Goal: Task Accomplishment & Management: Complete application form

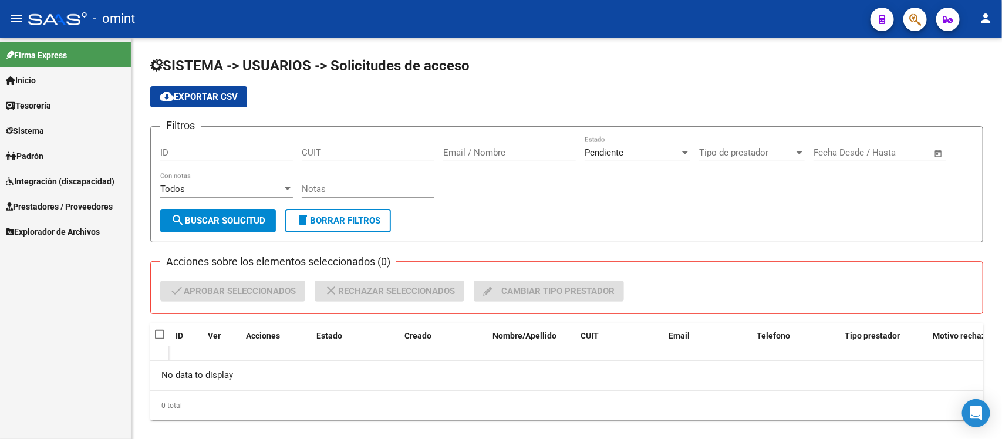
click at [75, 198] on link "Prestadores / Proveedores" at bounding box center [65, 206] width 131 height 25
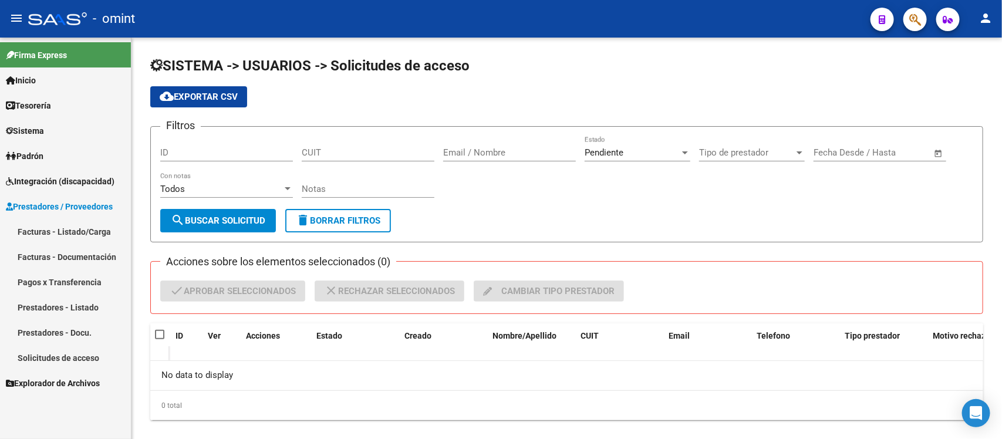
click at [73, 185] on span "Integración (discapacidad)" at bounding box center [60, 181] width 109 height 13
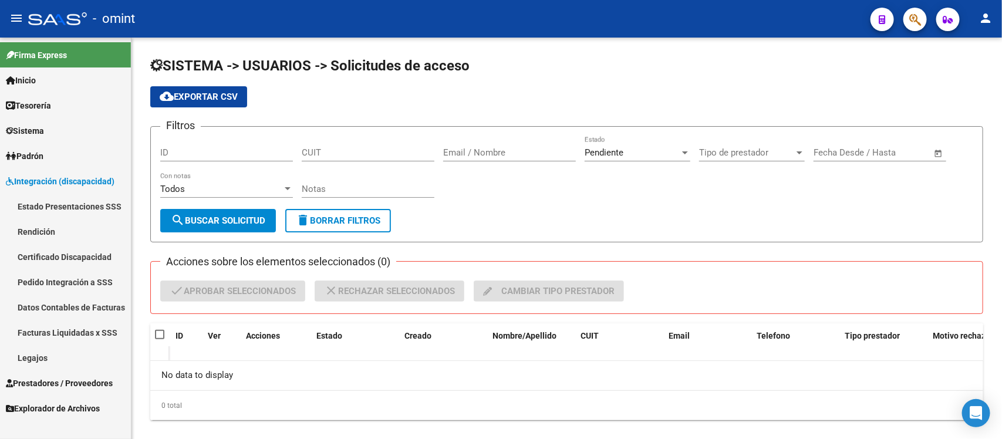
click at [55, 358] on link "Legajos" at bounding box center [65, 357] width 131 height 25
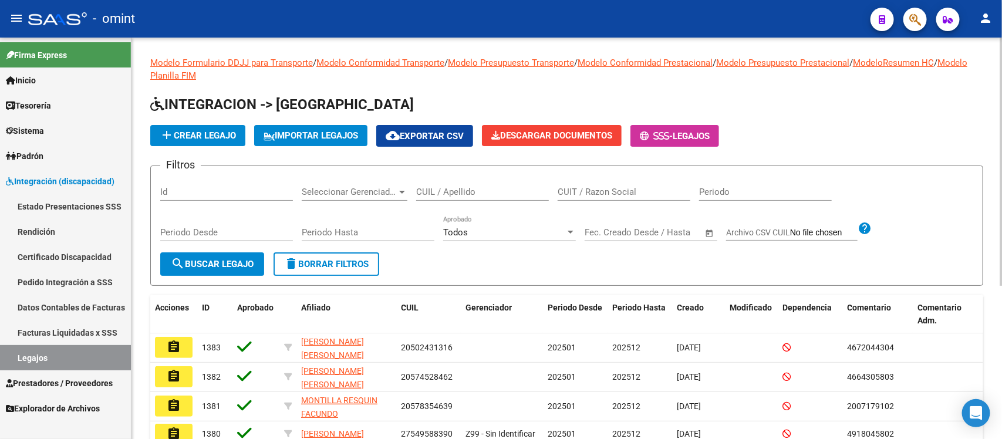
click at [453, 177] on div "CUIL / Apellido" at bounding box center [482, 187] width 133 height 25
paste input "[PERSON_NAME]"
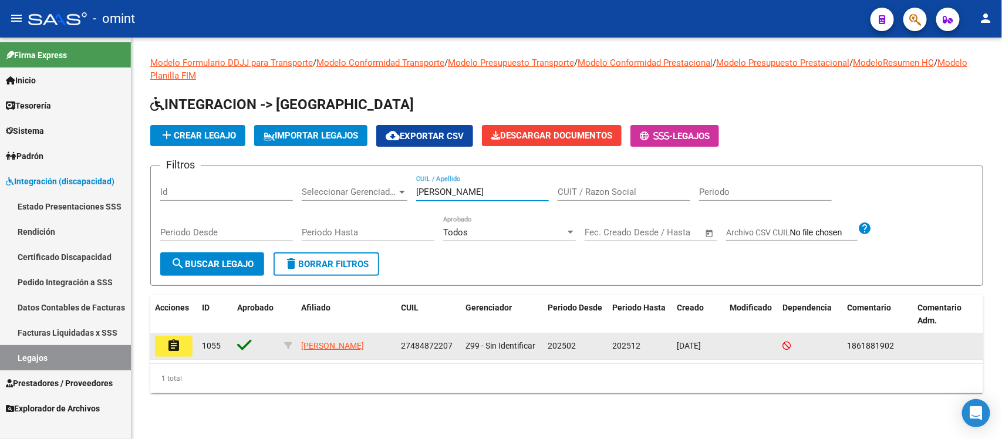
type input "[PERSON_NAME]"
click at [156, 348] on button "assignment" at bounding box center [174, 346] width 38 height 21
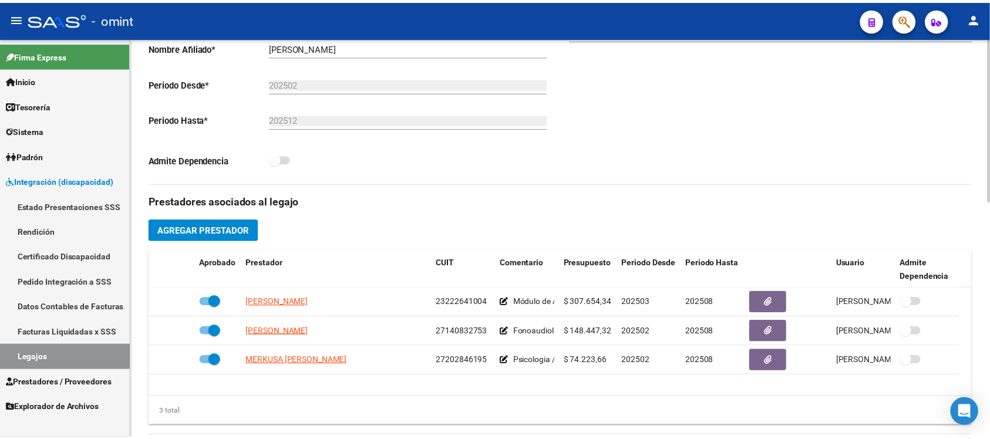
scroll to position [367, 0]
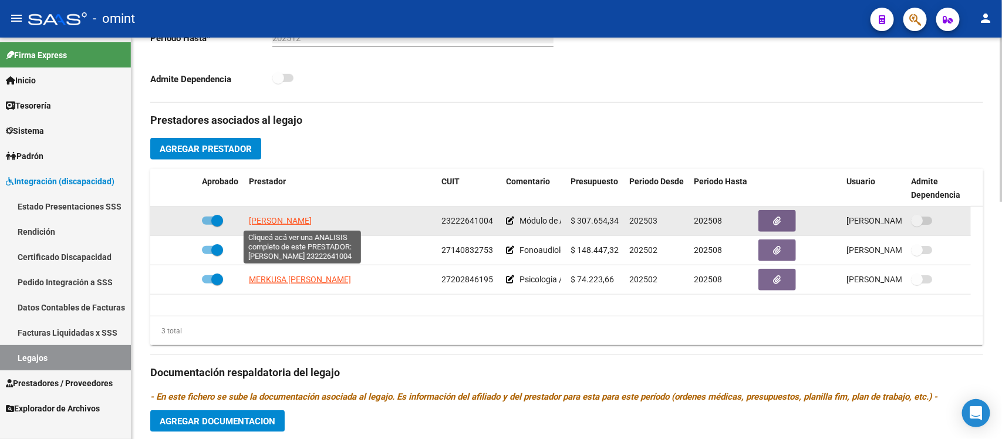
click at [312, 225] on span "[PERSON_NAME]" at bounding box center [280, 220] width 63 height 9
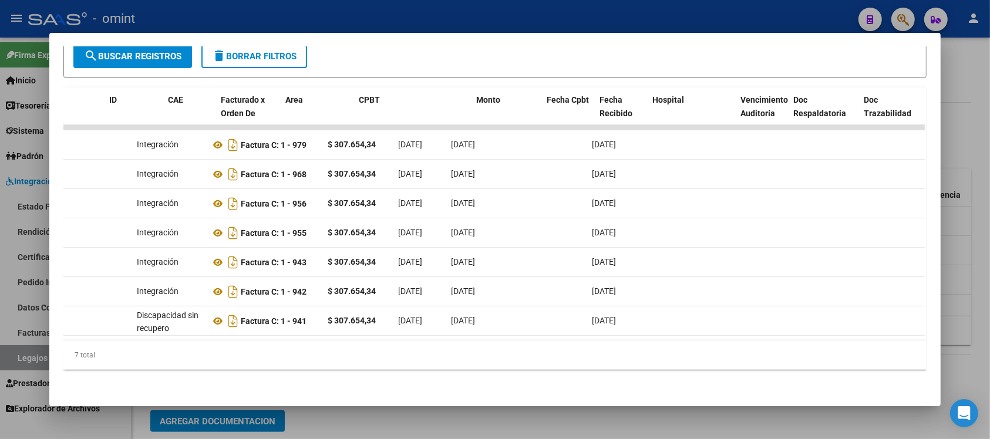
scroll to position [0, 0]
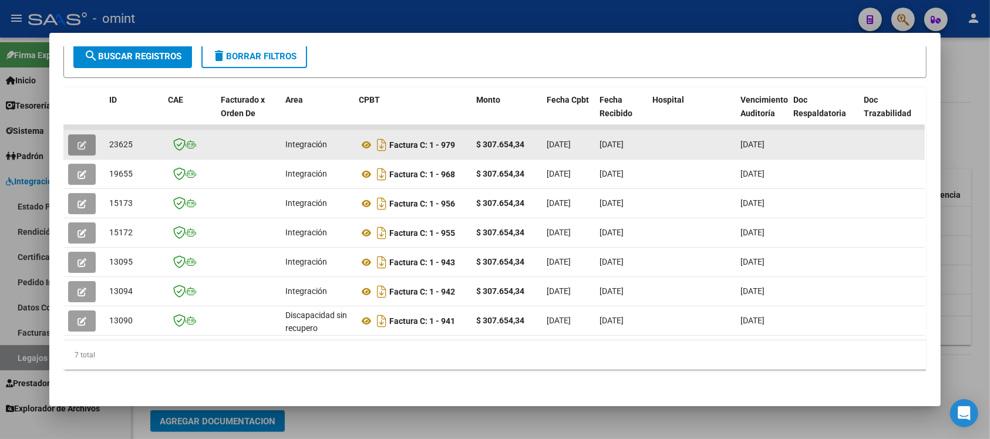
click at [83, 134] on button "button" at bounding box center [82, 144] width 28 height 21
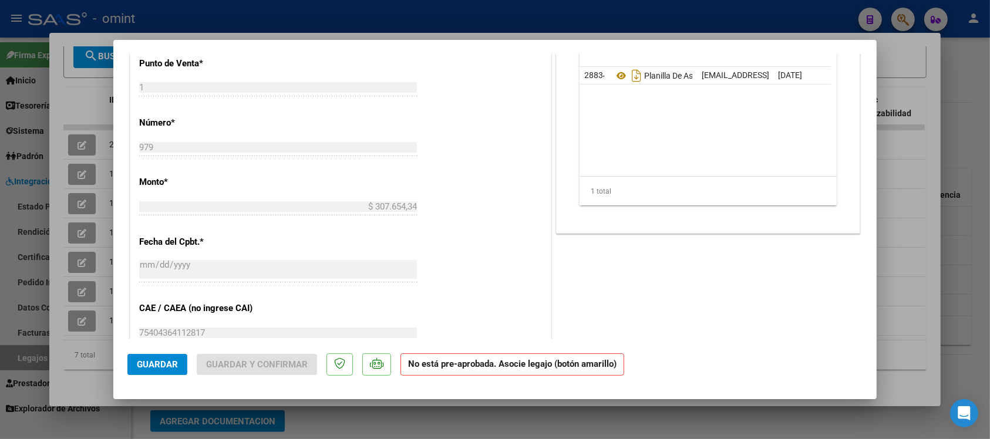
scroll to position [293, 0]
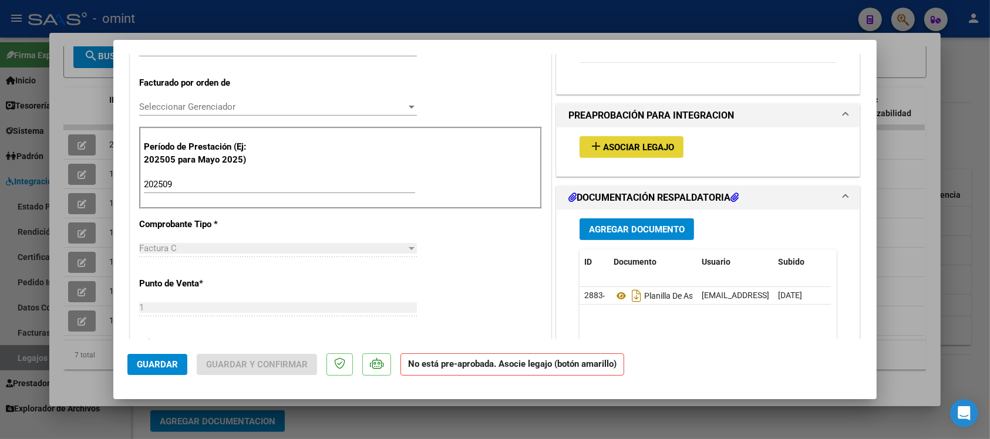
click at [655, 151] on span "Asociar Legajo" at bounding box center [638, 147] width 71 height 11
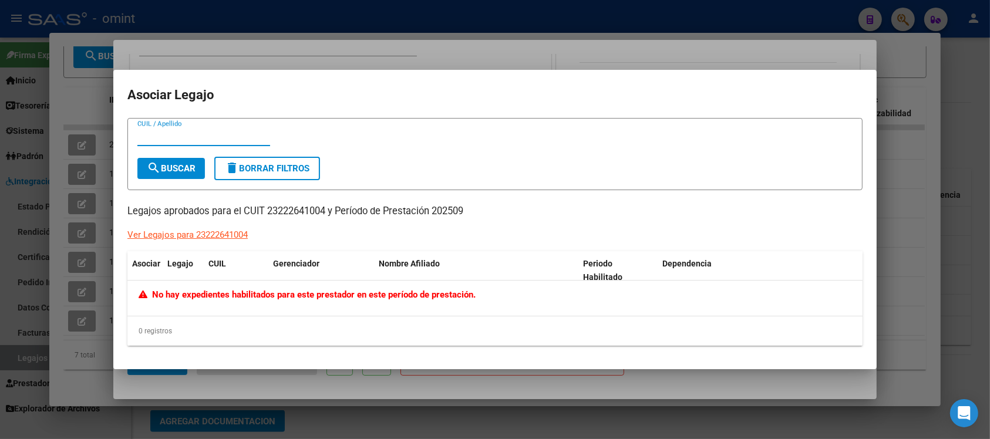
click at [521, 56] on div at bounding box center [495, 219] width 990 height 439
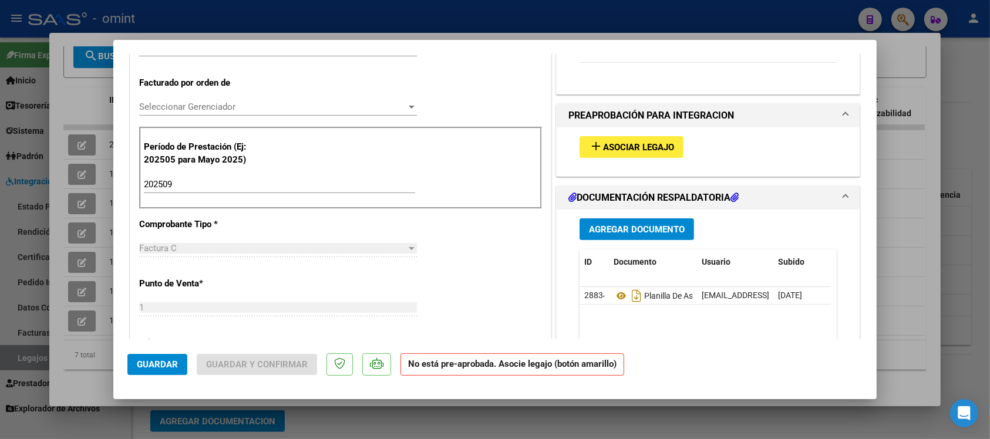
click at [488, 12] on div at bounding box center [495, 219] width 990 height 439
type input "$ 0,00"
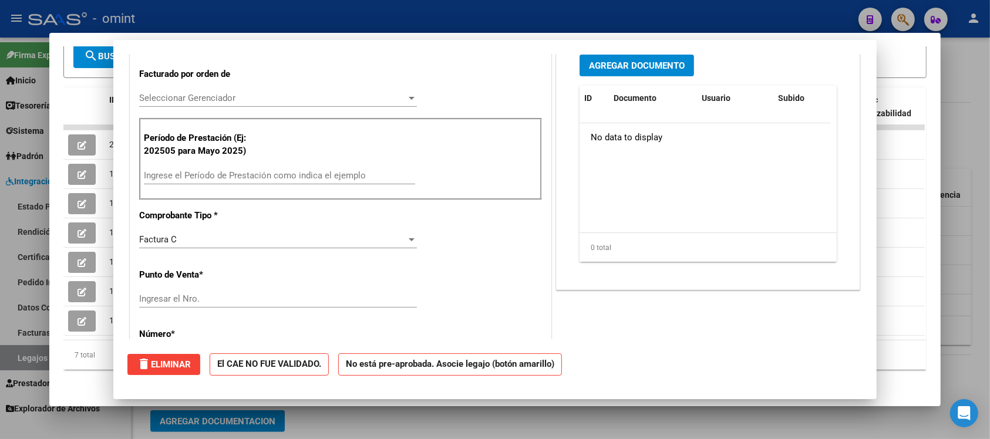
scroll to position [0, 0]
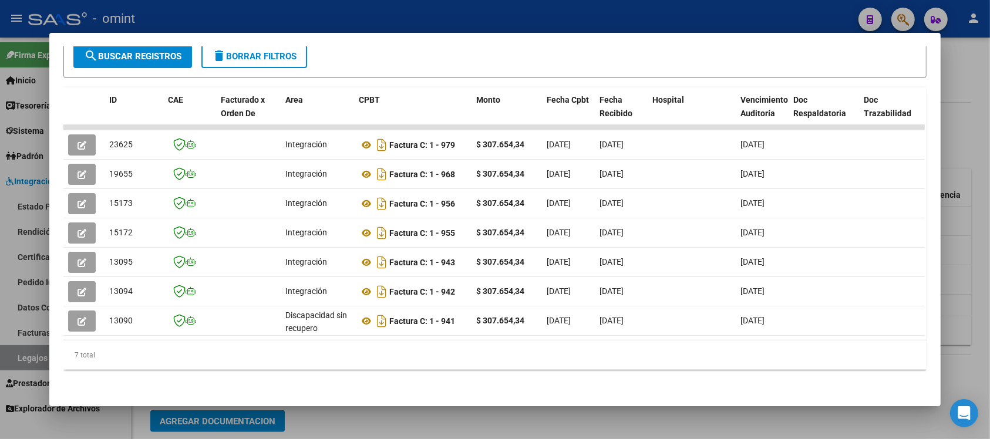
click at [488, 12] on div at bounding box center [495, 219] width 990 height 439
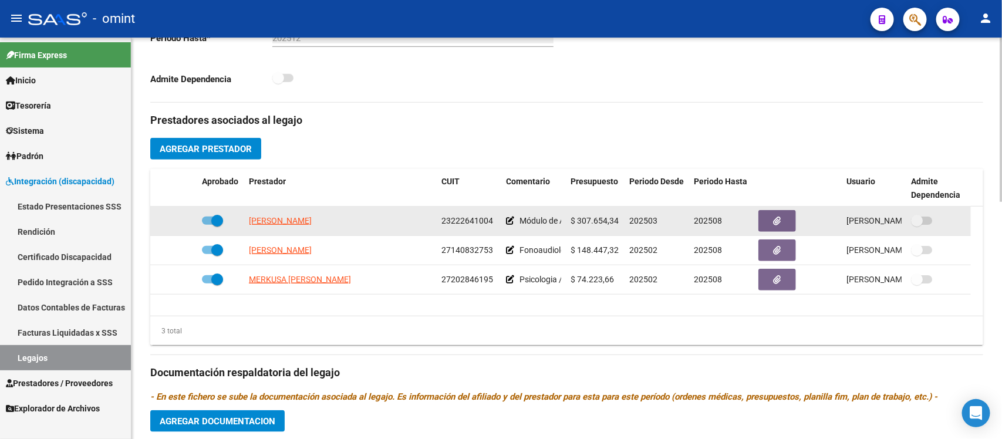
click at [215, 222] on span at bounding box center [217, 221] width 12 height 12
click at [208, 225] on input "checkbox" at bounding box center [207, 225] width 1 height 1
checkbox input "false"
click at [181, 220] on icon at bounding box center [180, 221] width 8 height 8
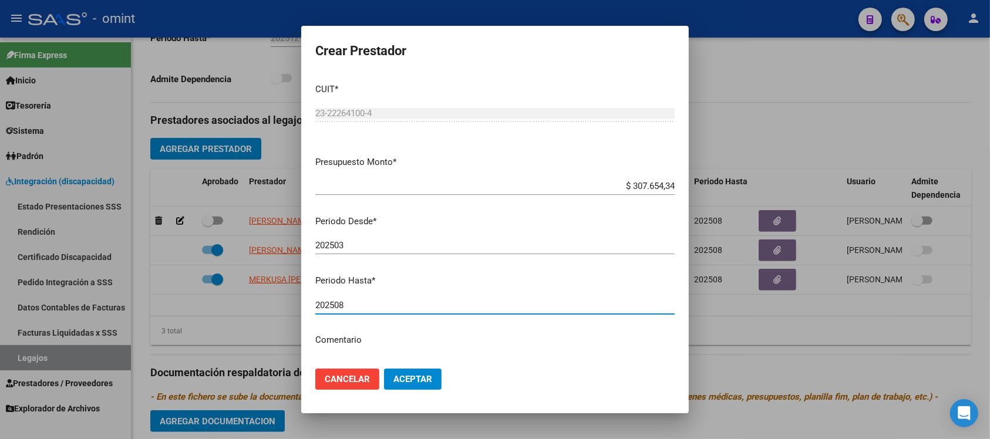
click at [367, 302] on input "202508" at bounding box center [494, 305] width 359 height 11
type input "202512"
click at [384, 369] on button "Aceptar" at bounding box center [413, 379] width 58 height 21
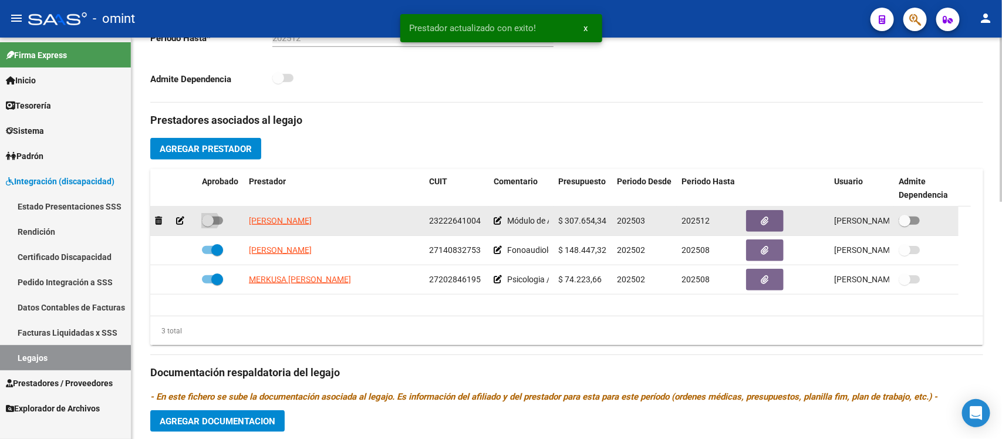
click at [209, 222] on span at bounding box center [208, 221] width 12 height 12
click at [208, 225] on input "checkbox" at bounding box center [207, 225] width 1 height 1
checkbox input "true"
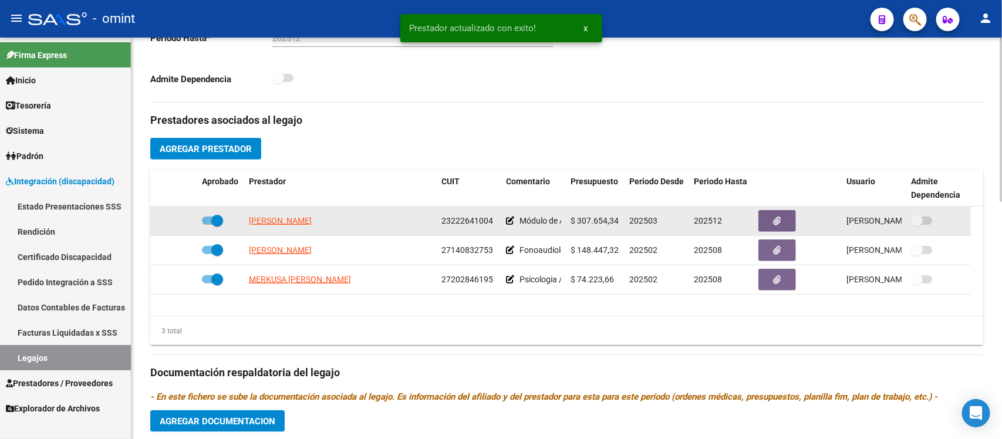
click at [312, 226] on app-link-go-to "[PERSON_NAME]" at bounding box center [280, 220] width 63 height 13
click at [312, 221] on span "[PERSON_NAME]" at bounding box center [280, 220] width 63 height 9
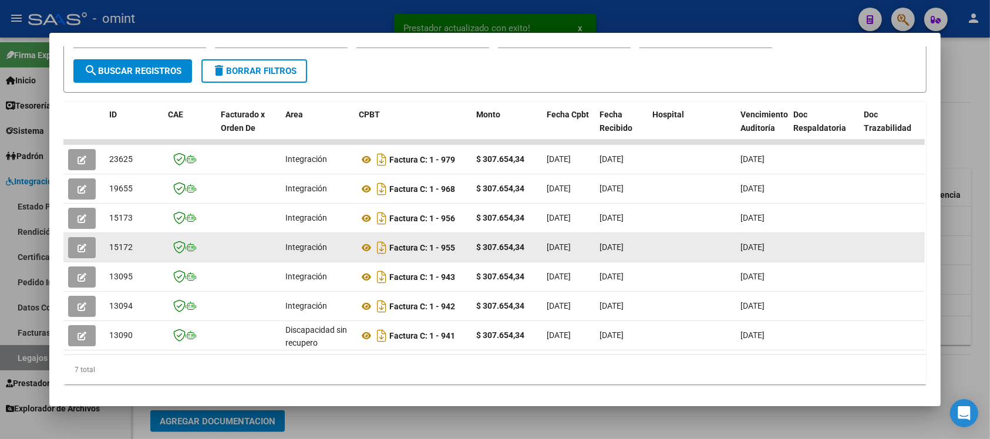
scroll to position [220, 0]
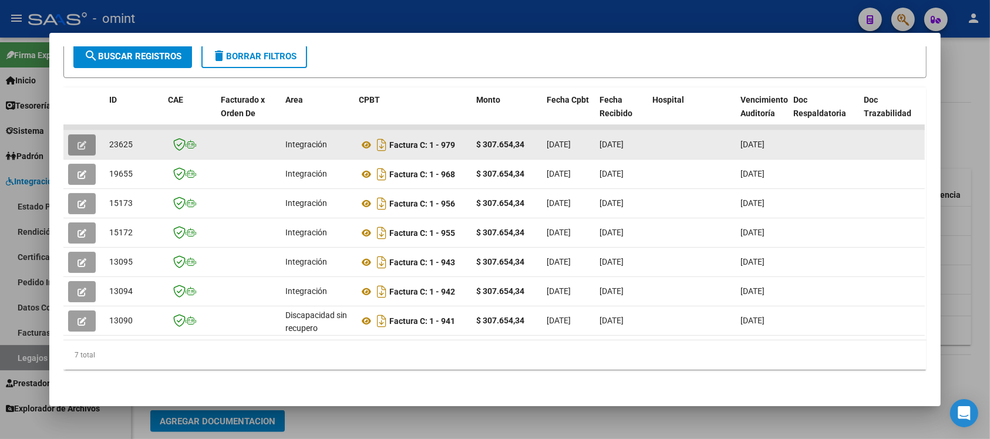
click at [87, 140] on button "button" at bounding box center [82, 144] width 28 height 21
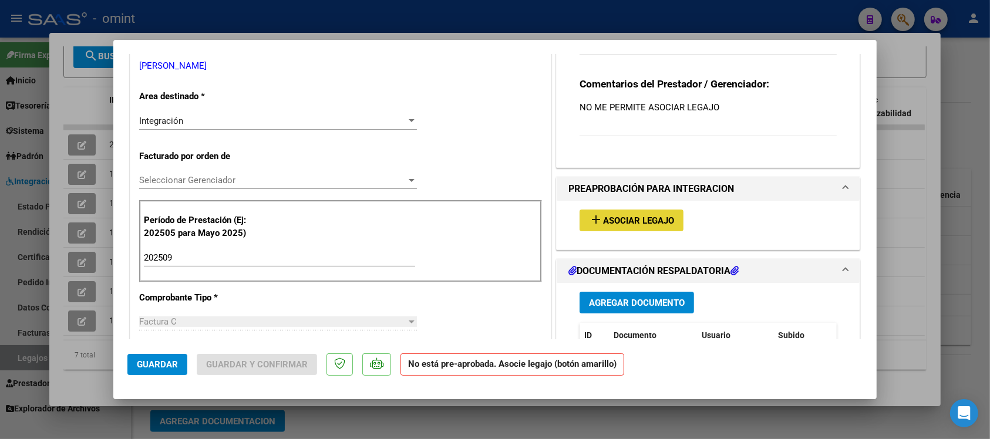
click at [647, 215] on span "Asociar Legajo" at bounding box center [638, 220] width 71 height 11
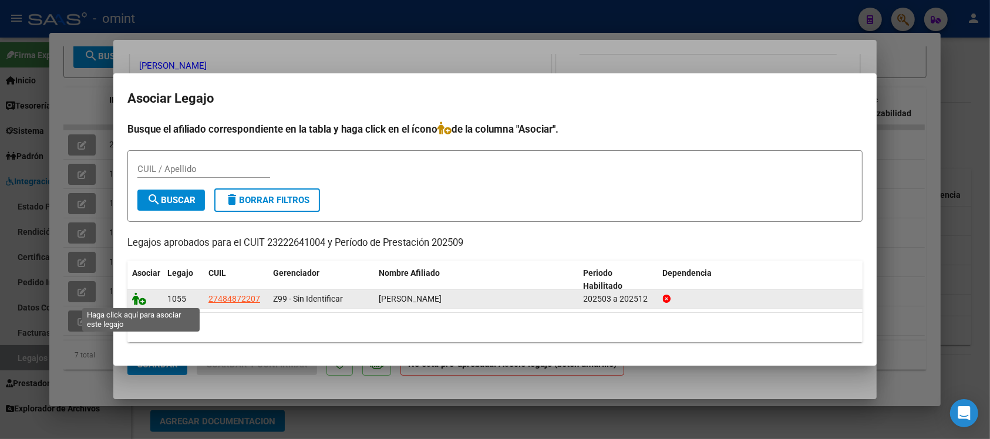
click at [141, 297] on icon at bounding box center [139, 298] width 14 height 13
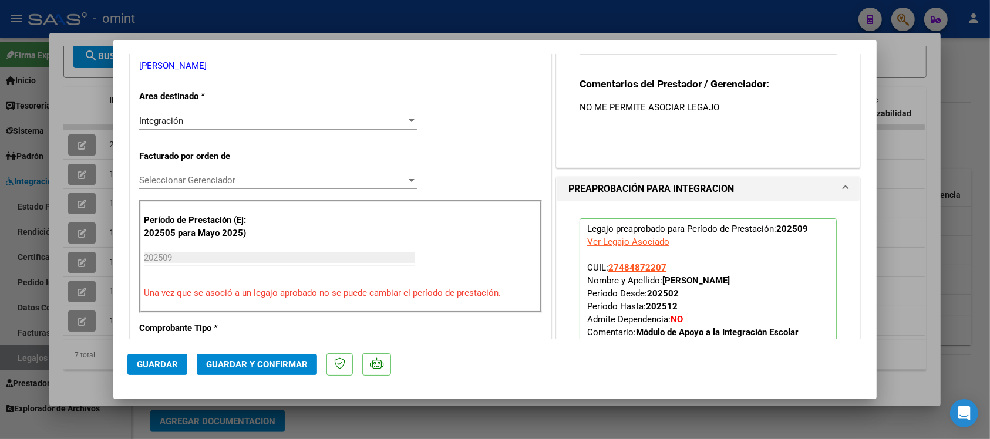
click at [177, 360] on span "Guardar" at bounding box center [157, 364] width 41 height 11
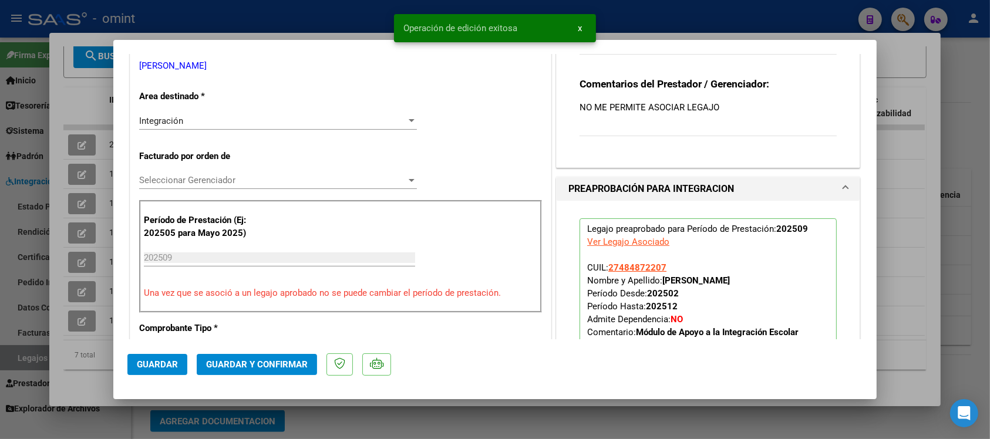
click at [353, 15] on div at bounding box center [495, 219] width 990 height 439
type input "$ 0,00"
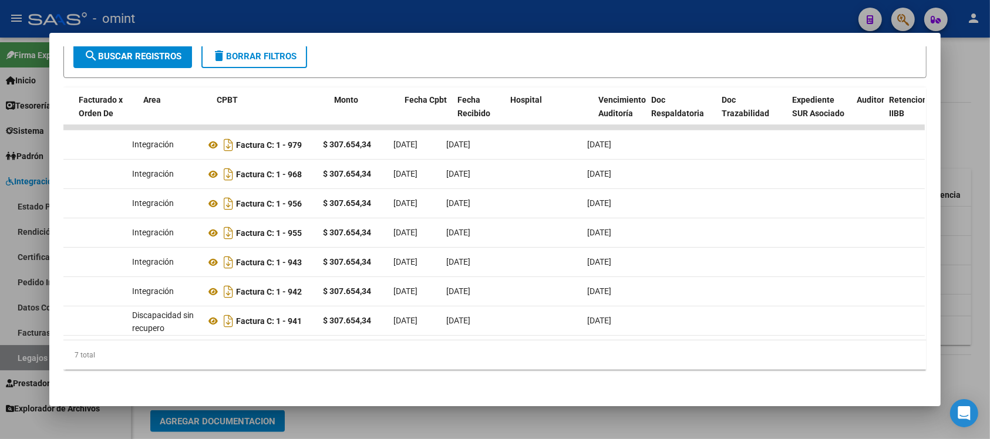
scroll to position [0, 0]
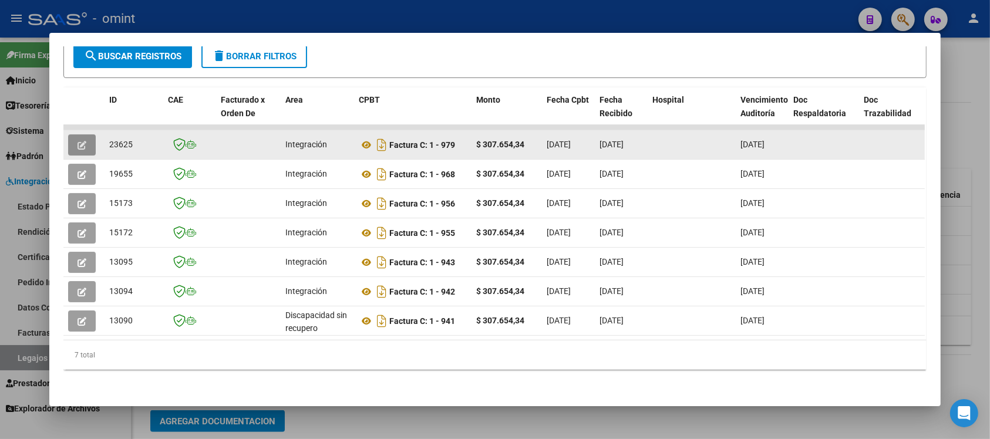
click at [87, 139] on button "button" at bounding box center [82, 144] width 28 height 21
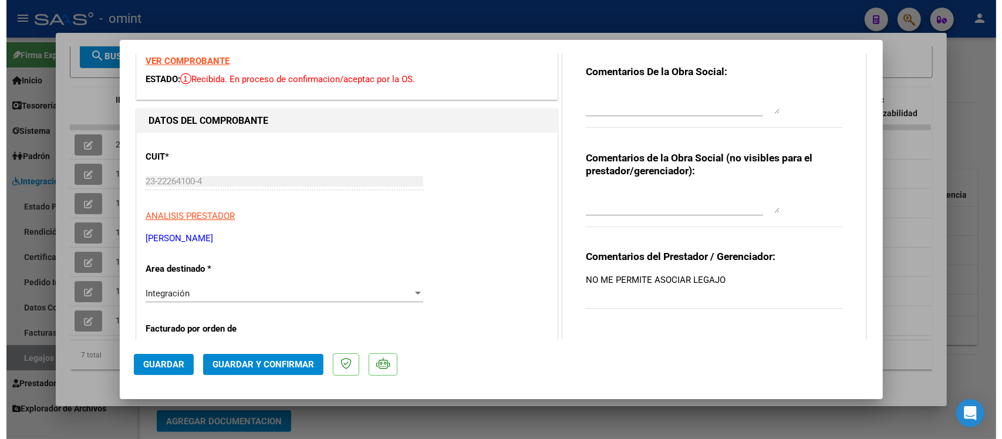
scroll to position [73, 0]
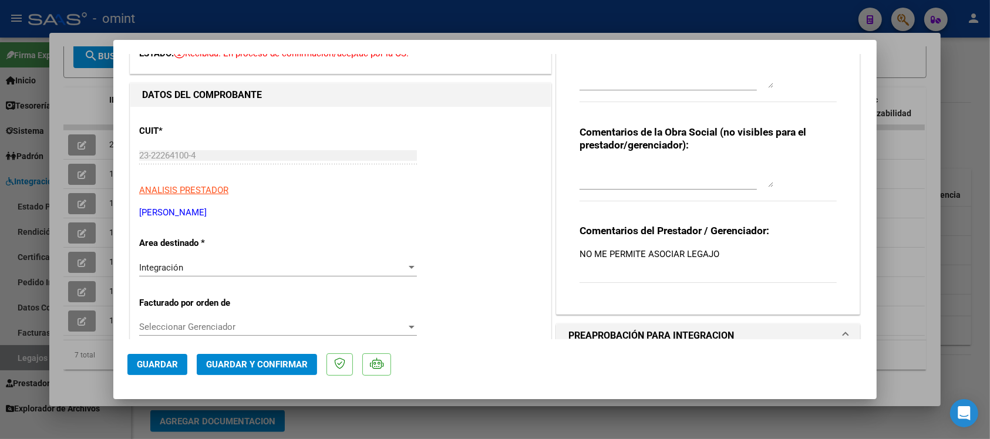
click at [727, 255] on p "NO ME PERMITE ASOCIAR LEGAJO" at bounding box center [707, 254] width 257 height 13
click at [687, 256] on p "NO ME PERMITE ASOCIAR LEGAJO" at bounding box center [707, 254] width 257 height 13
click at [649, 26] on div at bounding box center [495, 219] width 990 height 439
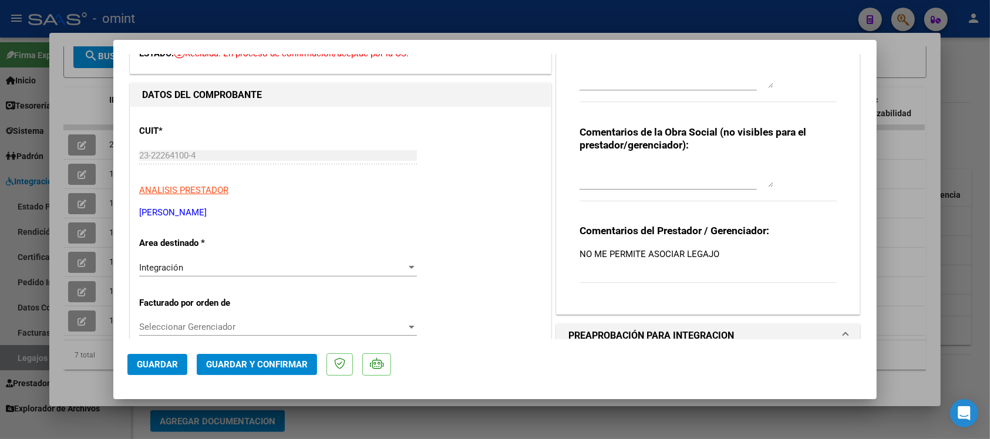
type input "$ 0,00"
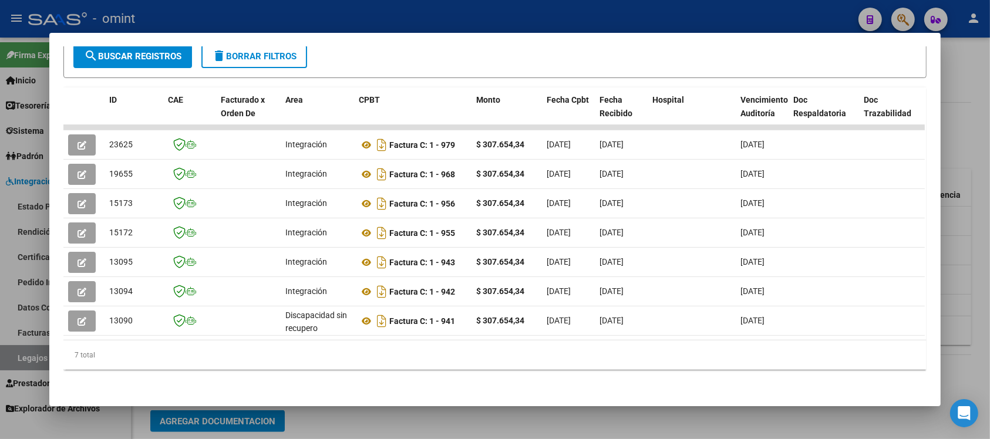
click at [649, 26] on div at bounding box center [495, 219] width 990 height 439
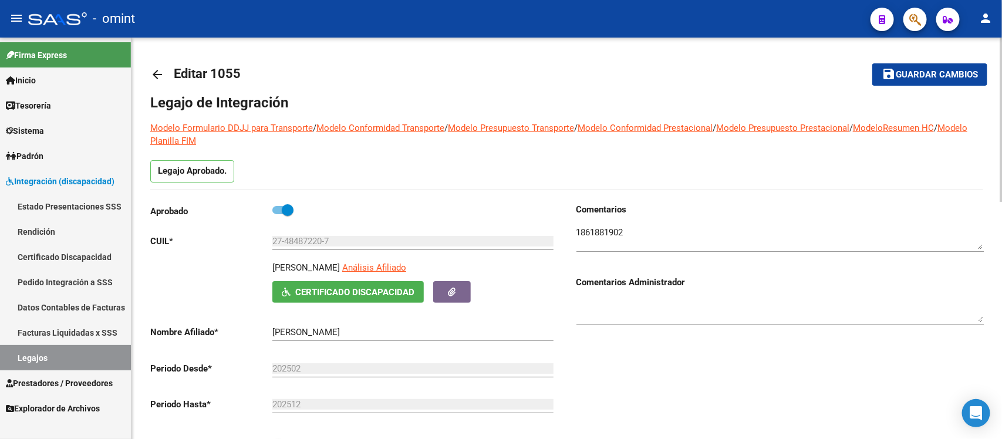
scroll to position [0, 0]
click at [163, 72] on mat-icon "arrow_back" at bounding box center [157, 75] width 14 height 14
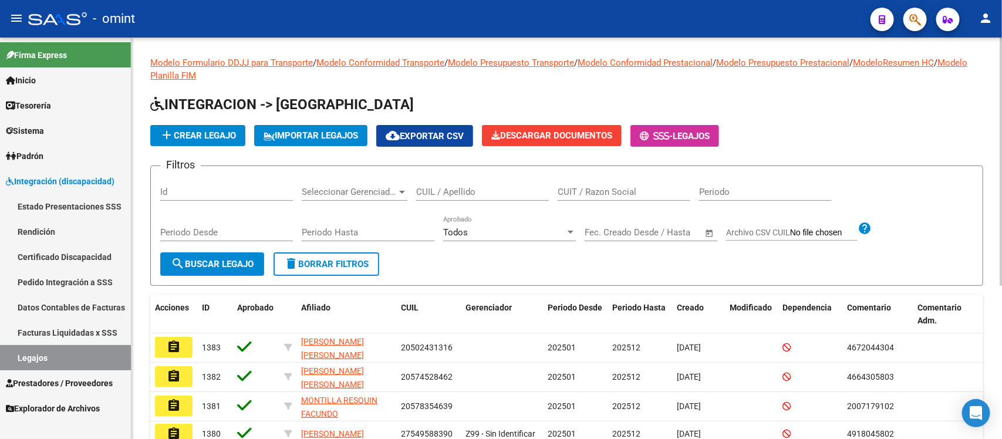
click at [497, 197] on div "CUIL / Apellido" at bounding box center [482, 187] width 133 height 25
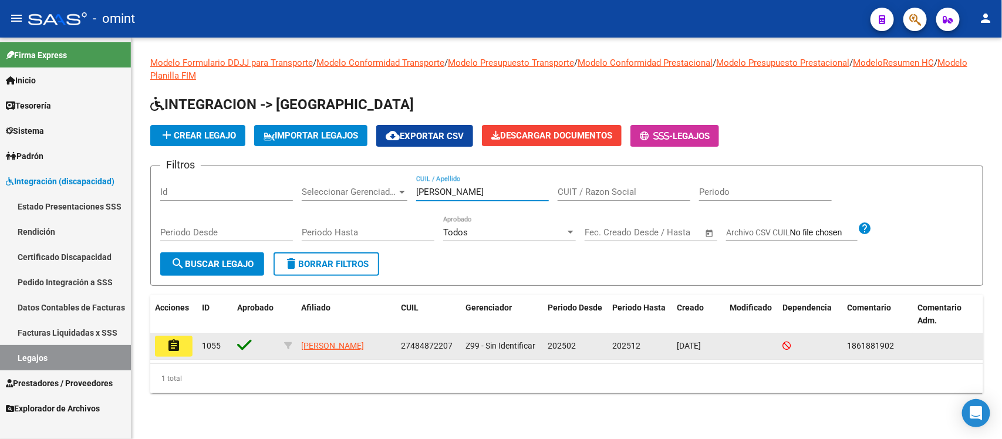
type input "[PERSON_NAME]"
click at [162, 348] on button "assignment" at bounding box center [174, 346] width 38 height 21
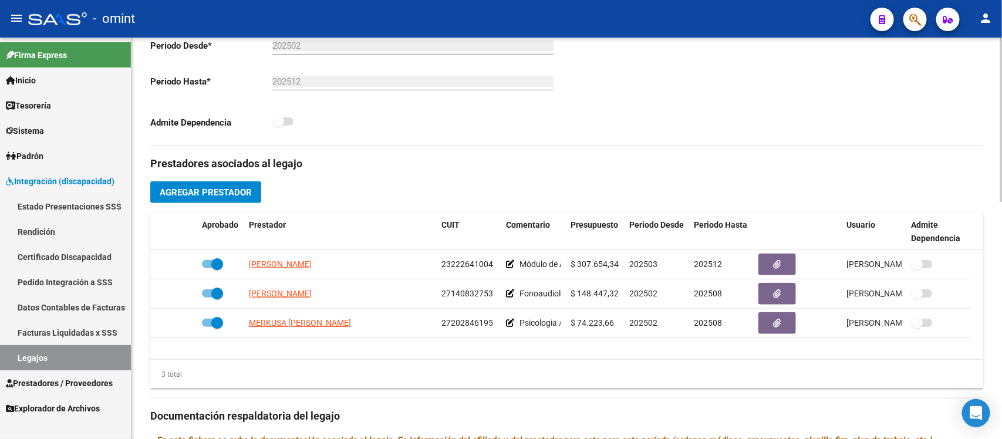
scroll to position [367, 0]
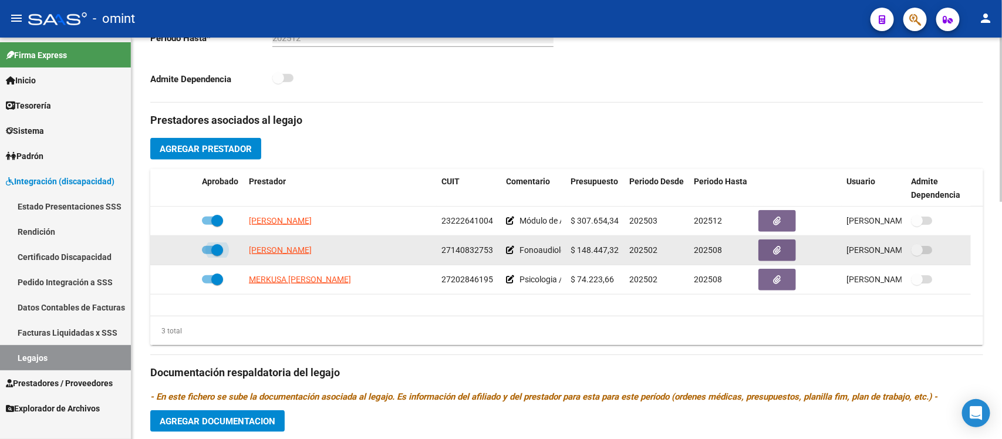
click at [216, 254] on span at bounding box center [217, 250] width 12 height 12
click at [208, 254] on input "checkbox" at bounding box center [207, 254] width 1 height 1
checkbox input "false"
click at [183, 251] on icon at bounding box center [180, 250] width 8 height 8
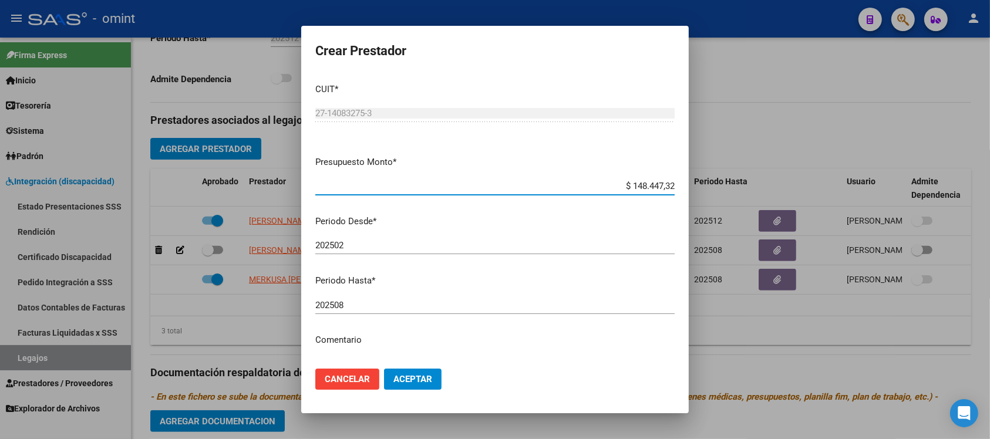
click at [423, 298] on div "202508 Ingresar el periodo" at bounding box center [494, 305] width 359 height 18
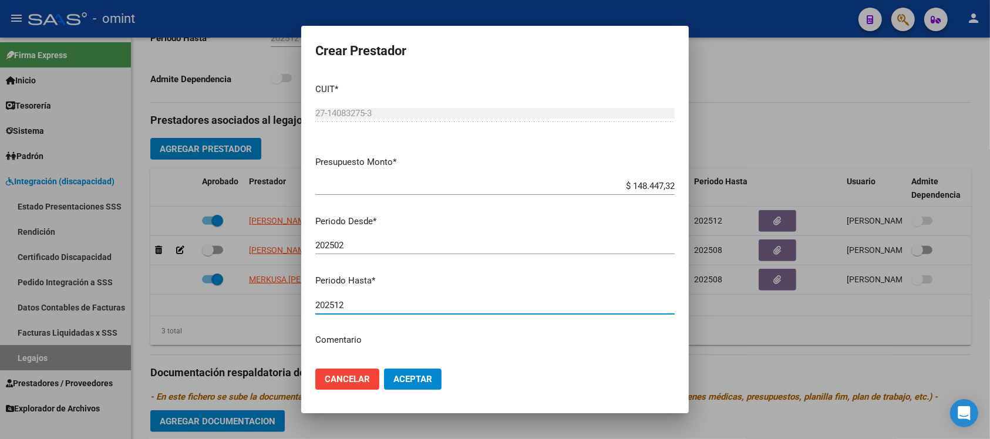
type input "202512"
click at [384, 369] on button "Aceptar" at bounding box center [413, 379] width 58 height 21
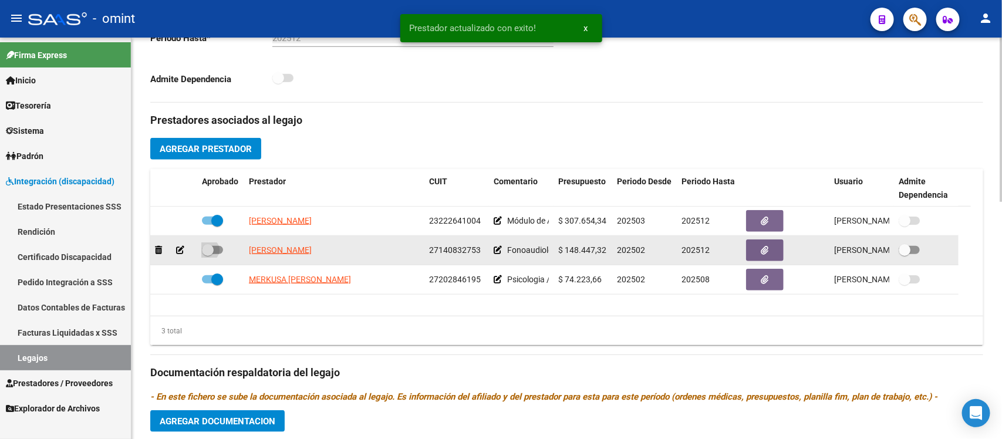
click at [212, 243] on label at bounding box center [212, 250] width 21 height 14
click at [208, 254] on input "checkbox" at bounding box center [207, 254] width 1 height 1
checkbox input "true"
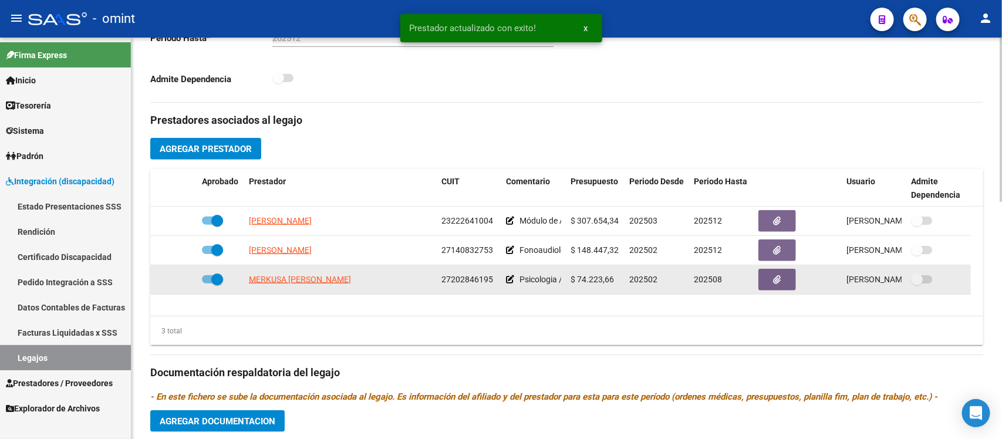
click at [218, 282] on span at bounding box center [217, 280] width 12 height 12
click at [208, 283] on input "checkbox" at bounding box center [207, 283] width 1 height 1
checkbox input "false"
click at [176, 277] on icon at bounding box center [180, 279] width 8 height 8
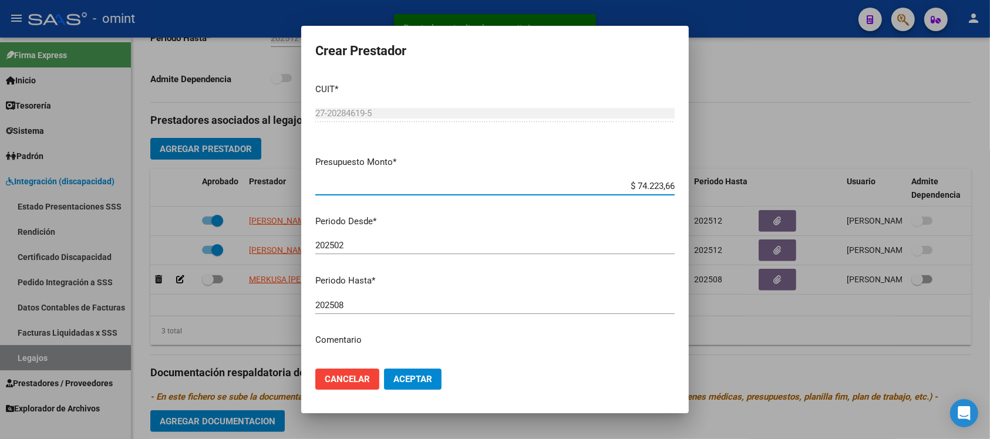
click at [381, 307] on input "202508" at bounding box center [494, 305] width 359 height 11
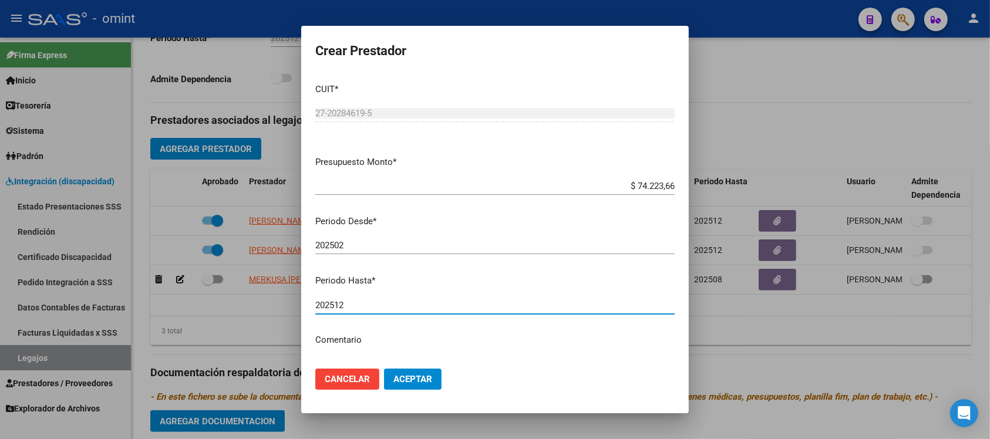
type input "202512"
click at [384, 369] on button "Aceptar" at bounding box center [413, 379] width 58 height 21
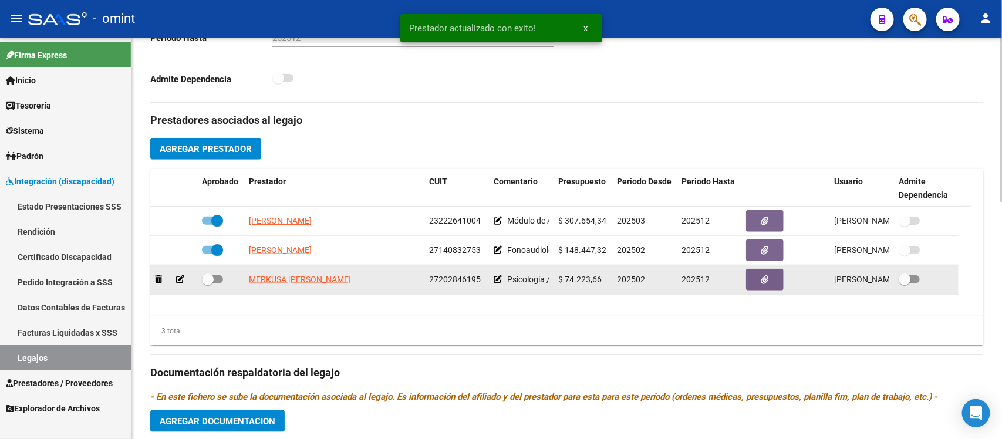
click at [208, 278] on span at bounding box center [208, 280] width 12 height 12
click at [208, 283] on input "checkbox" at bounding box center [207, 283] width 1 height 1
checkbox input "true"
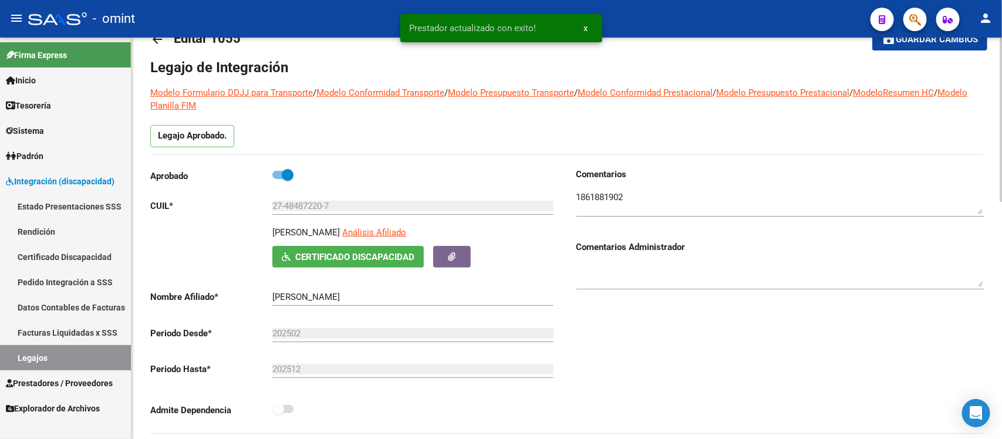
scroll to position [0, 0]
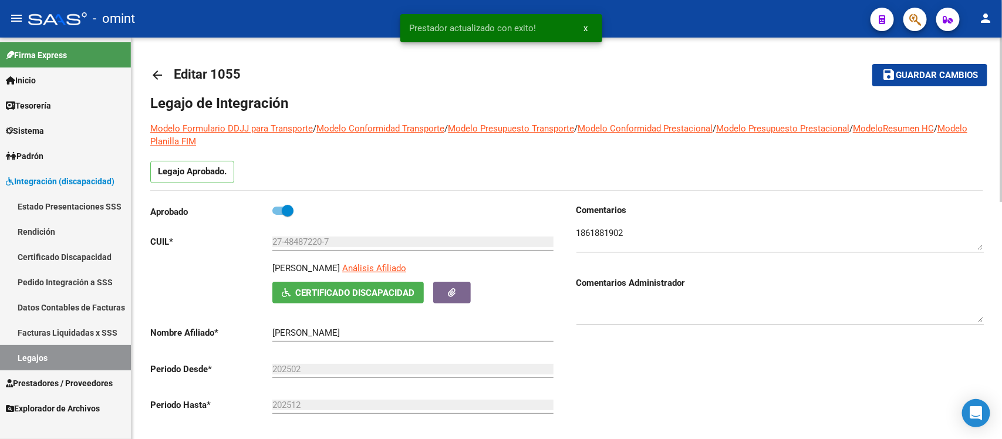
click at [159, 75] on mat-icon "arrow_back" at bounding box center [157, 75] width 14 height 14
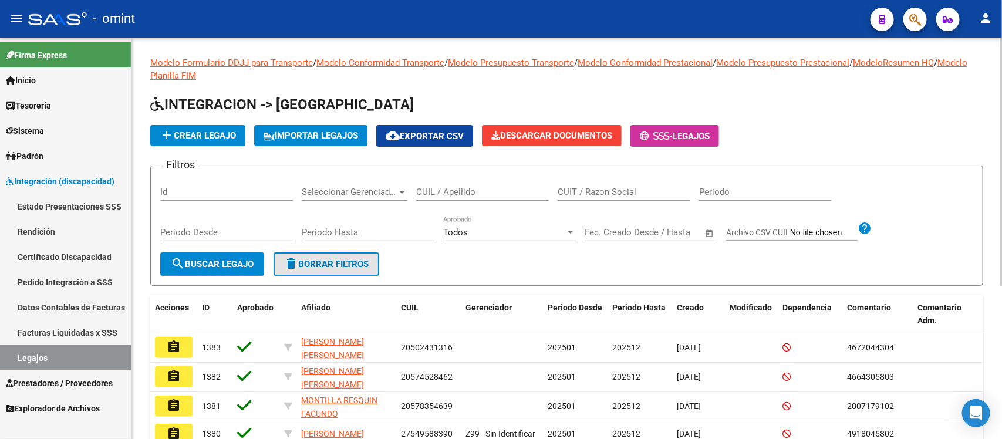
click at [379, 271] on button "delete Borrar Filtros" at bounding box center [327, 263] width 106 height 23
click at [55, 367] on link "Legajos" at bounding box center [65, 357] width 131 height 25
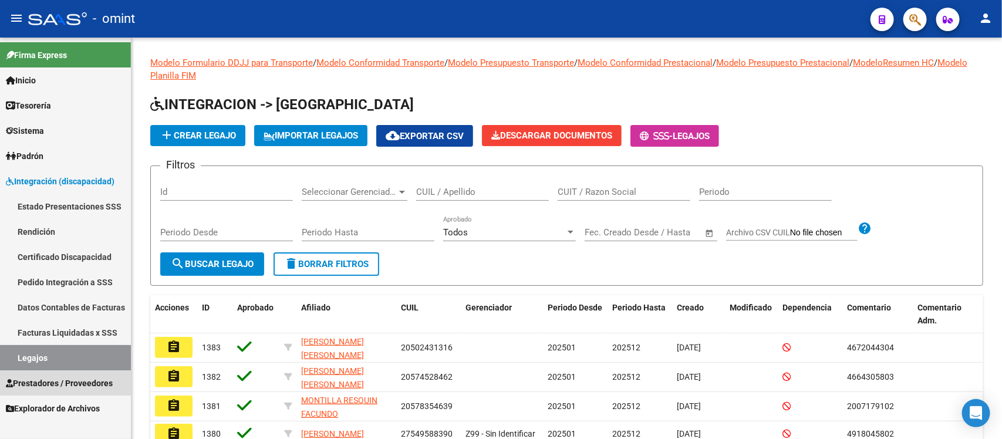
click at [60, 374] on link "Prestadores / Proveedores" at bounding box center [65, 382] width 131 height 25
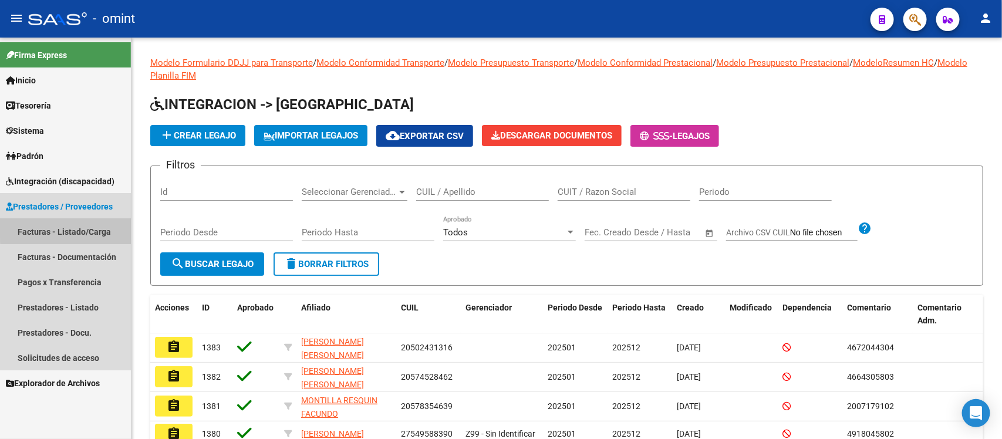
click at [94, 229] on link "Facturas - Listado/Carga" at bounding box center [65, 231] width 131 height 25
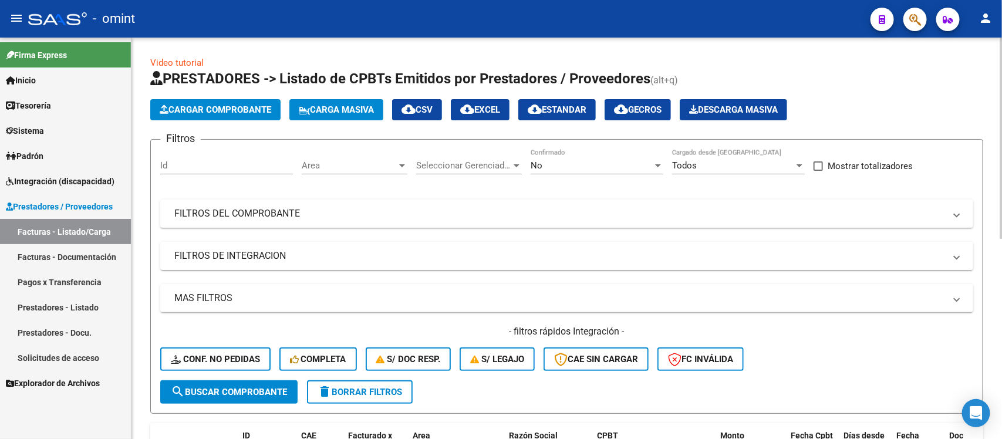
scroll to position [89, 0]
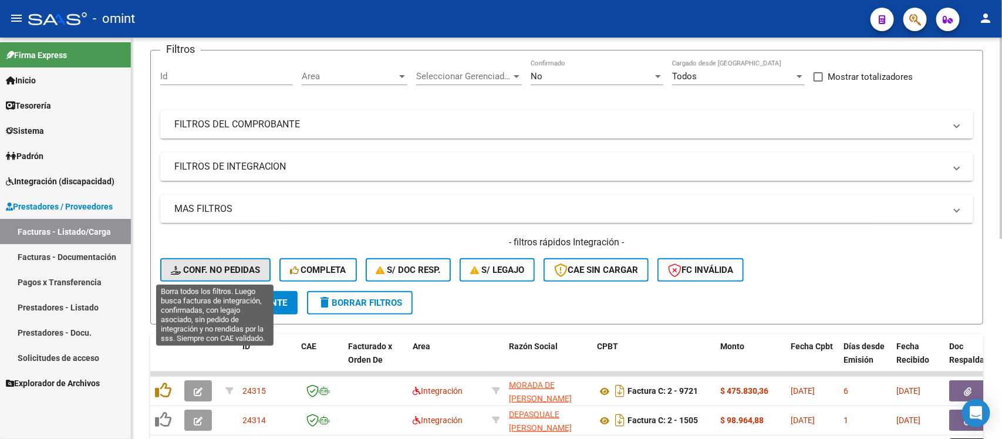
click at [220, 268] on span "Conf. no pedidas" at bounding box center [215, 270] width 89 height 11
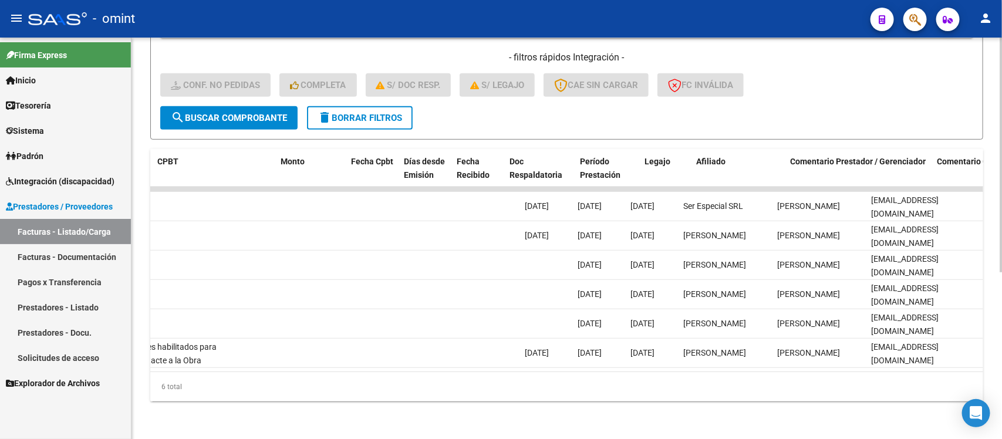
scroll to position [0, 0]
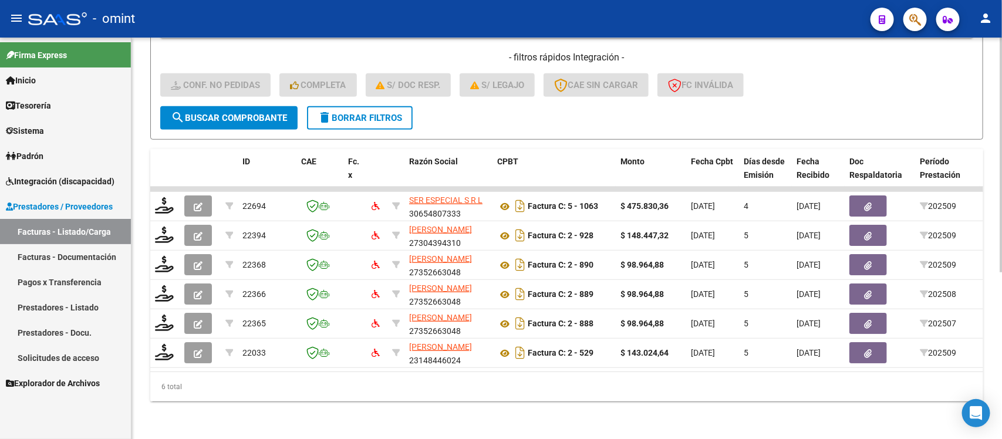
click at [356, 113] on span "delete Borrar Filtros" at bounding box center [360, 118] width 85 height 11
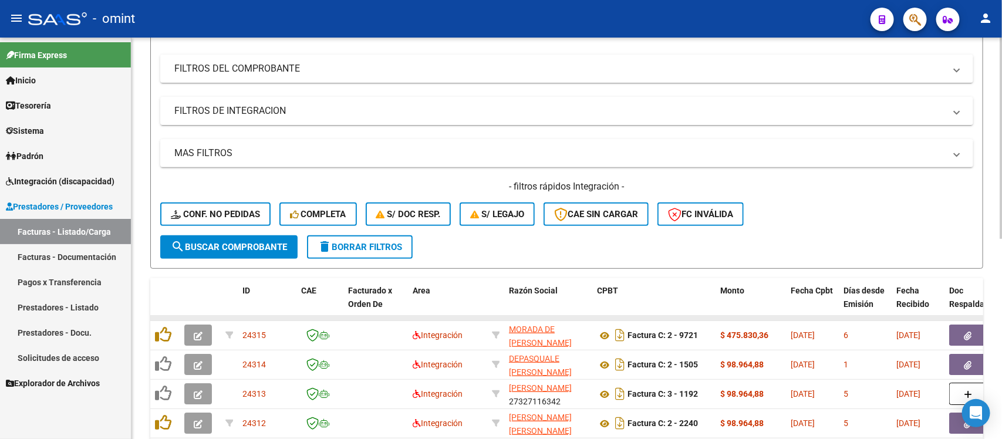
scroll to position [138, 0]
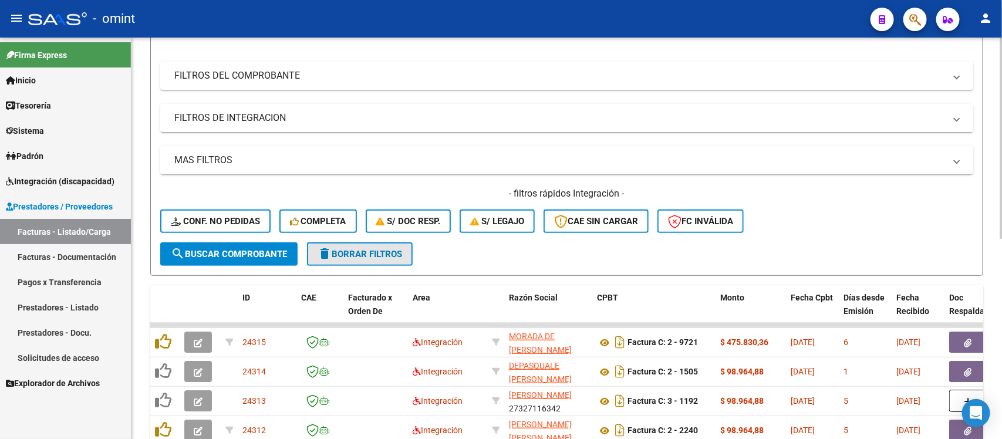
click at [363, 245] on button "delete Borrar Filtros" at bounding box center [360, 253] width 106 height 23
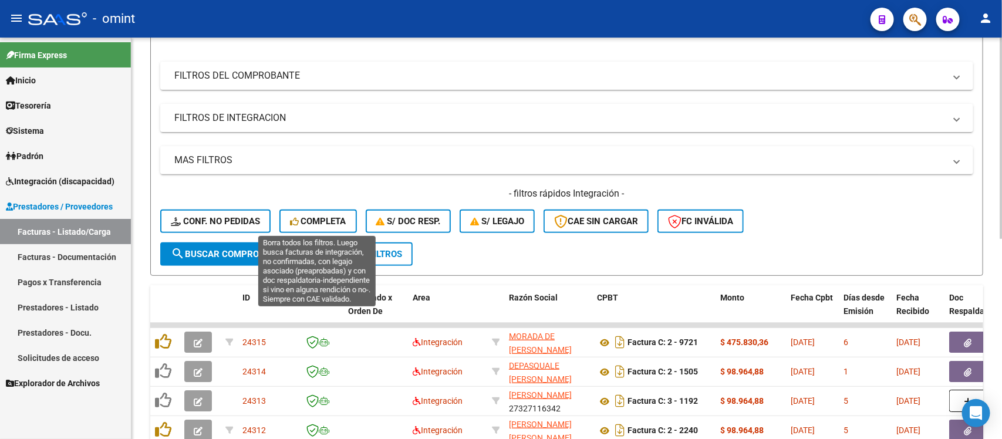
click at [321, 225] on button "Completa" at bounding box center [317, 221] width 77 height 23
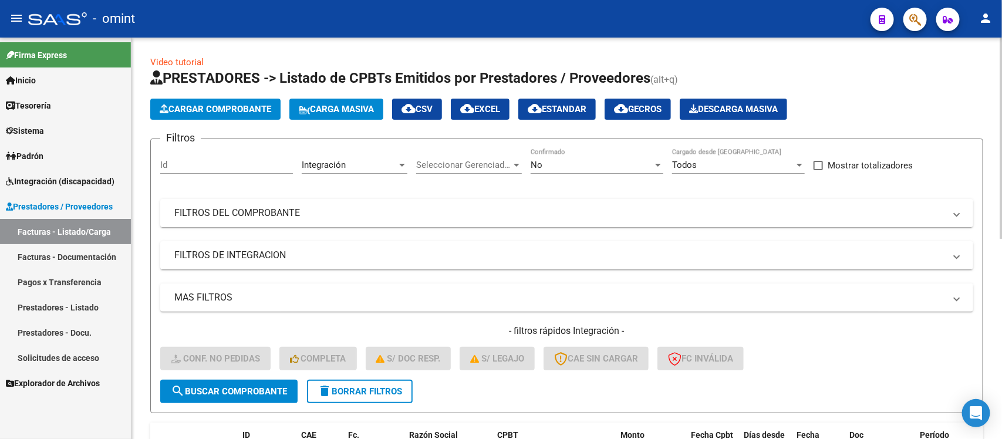
scroll to position [0, 0]
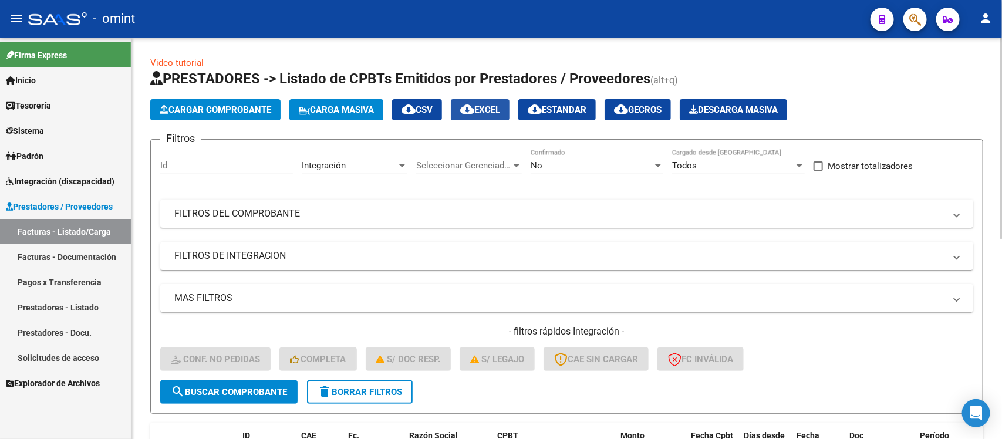
click at [484, 104] on span "cloud_download EXCEL" at bounding box center [480, 109] width 40 height 11
click at [363, 400] on form "Filtros Id Integración Area Seleccionar Gerenciador Seleccionar Gerenciador No …" at bounding box center [566, 276] width 833 height 275
click at [362, 399] on button "delete Borrar Filtros" at bounding box center [360, 391] width 106 height 23
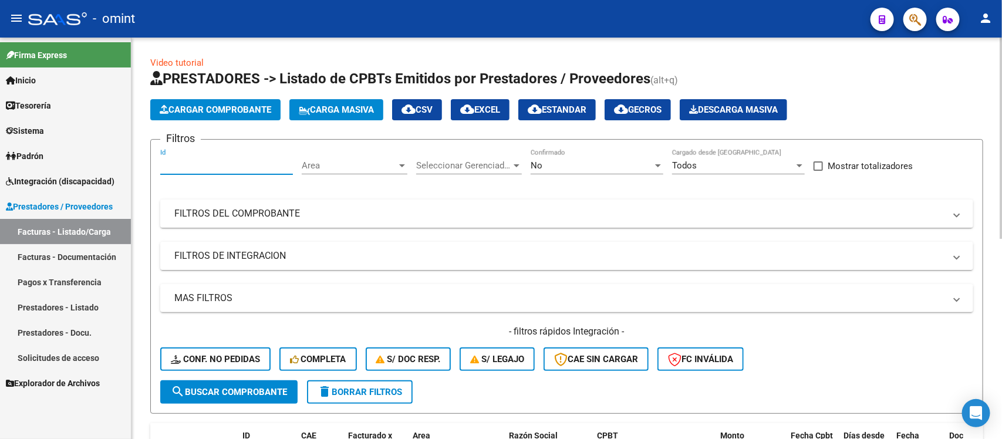
click at [212, 163] on input "Id" at bounding box center [226, 165] width 133 height 11
paste input "22139"
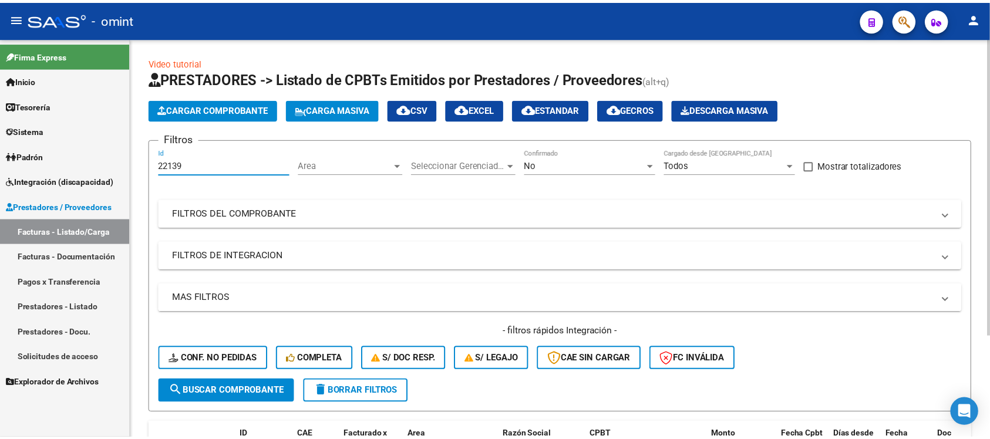
scroll to position [138, 0]
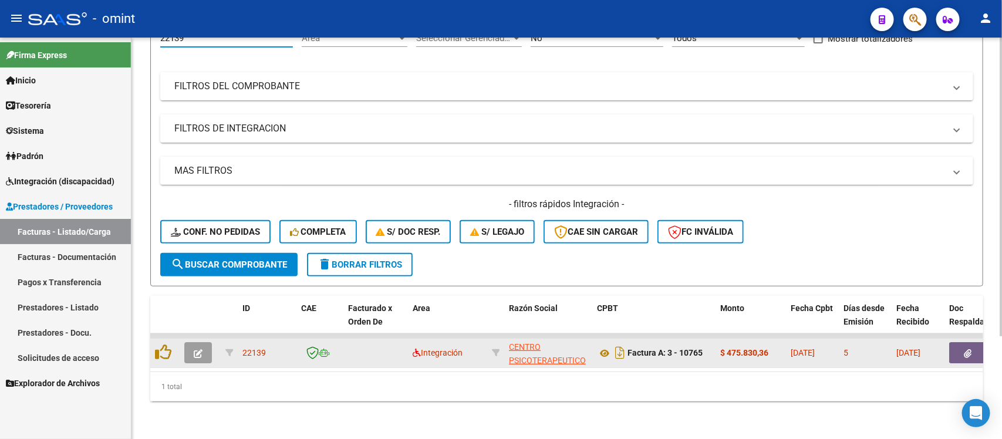
type input "22139"
click at [202, 342] on button "button" at bounding box center [198, 352] width 28 height 21
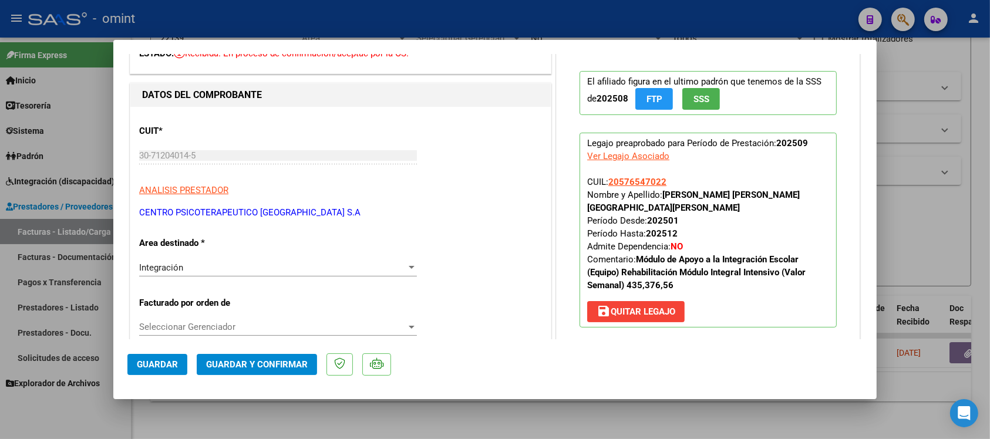
scroll to position [0, 0]
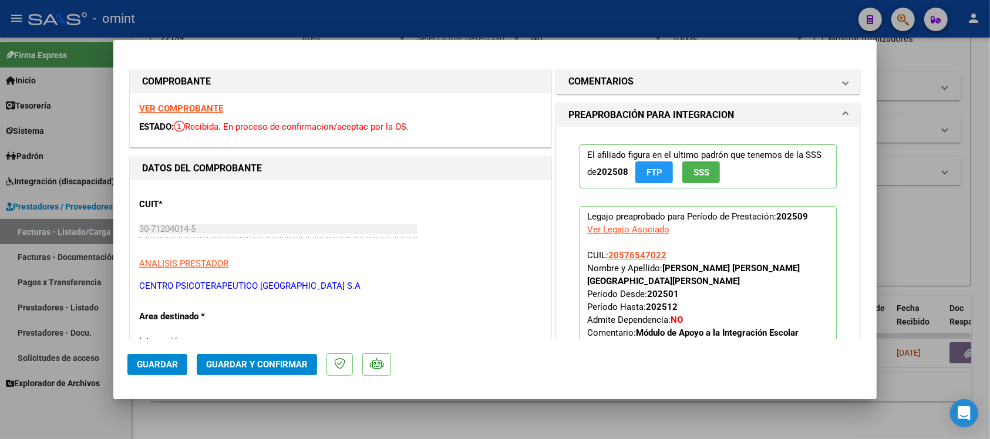
click at [180, 110] on strong "VER COMPROBANTE" at bounding box center [181, 108] width 84 height 11
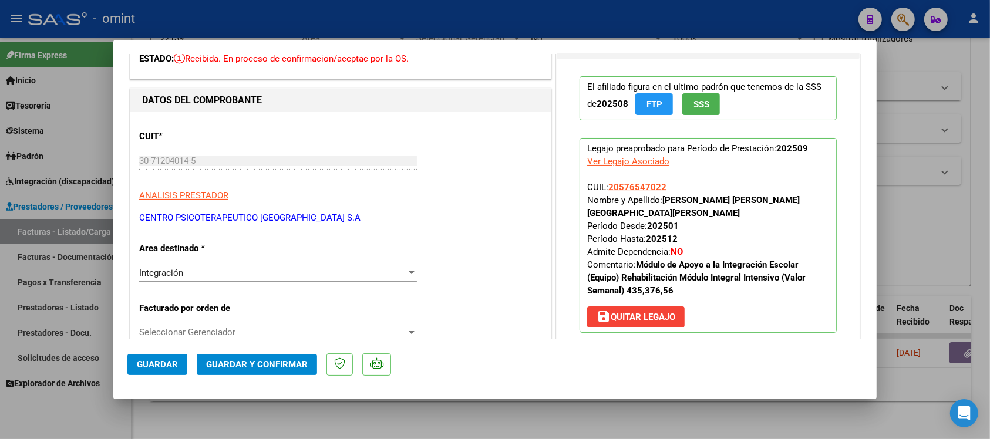
scroll to position [147, 0]
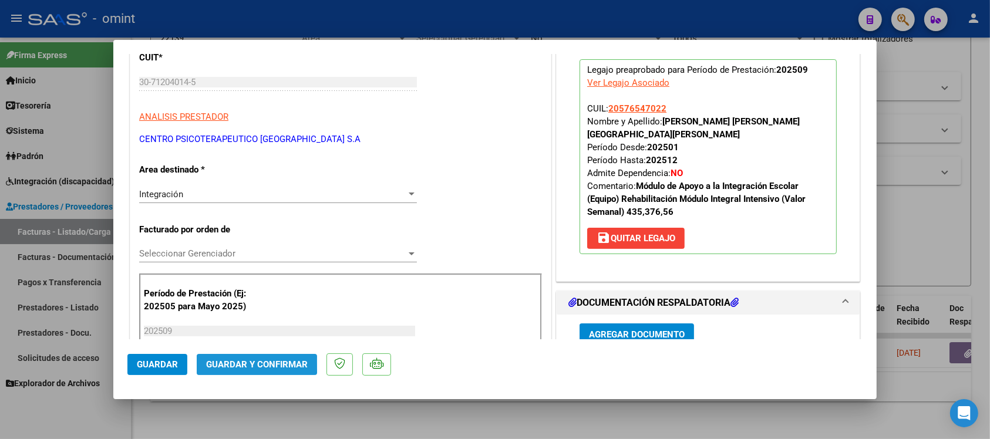
click at [221, 362] on span "Guardar y Confirmar" at bounding box center [257, 364] width 102 height 11
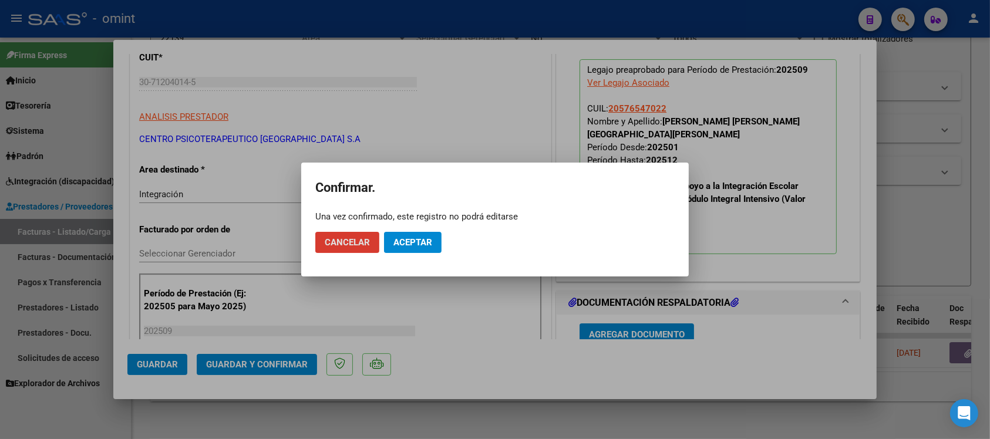
click at [429, 244] on span "Aceptar" at bounding box center [412, 242] width 39 height 11
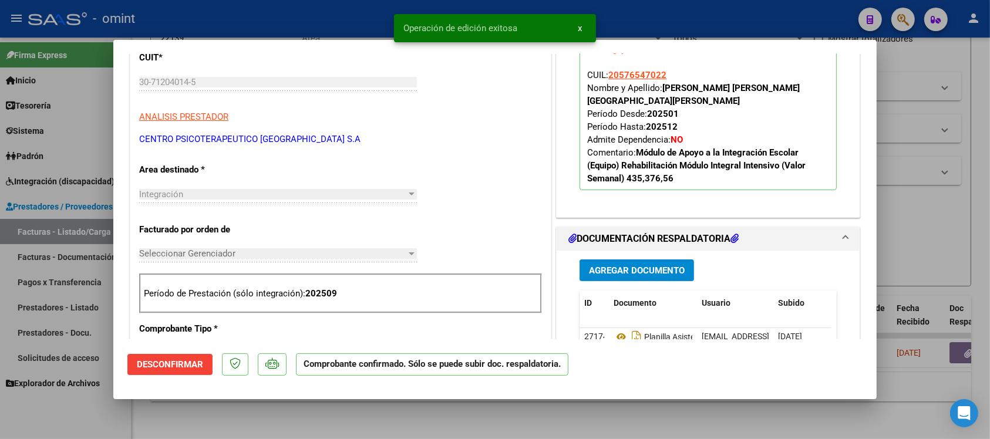
click at [322, 21] on div at bounding box center [495, 219] width 990 height 439
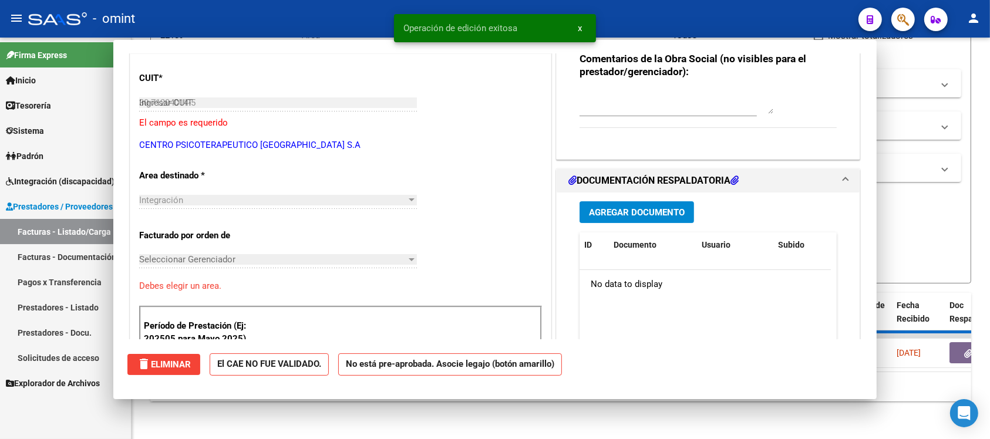
type input "$ 0,00"
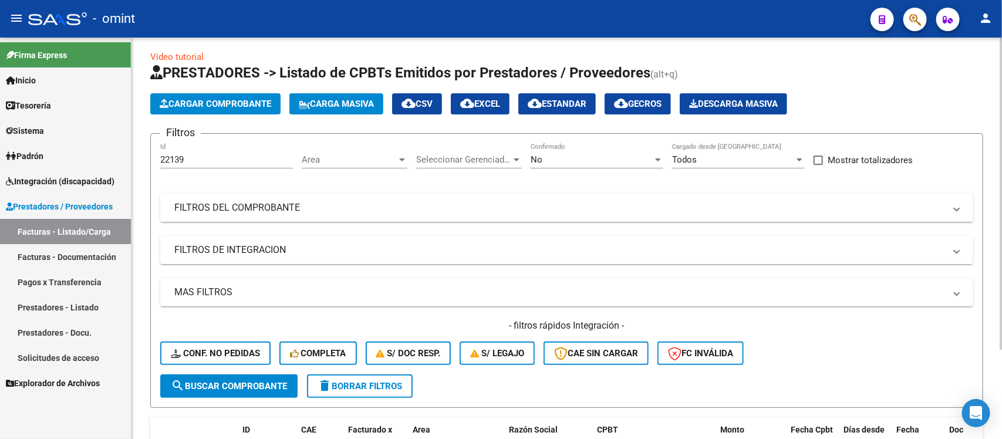
scroll to position [0, 0]
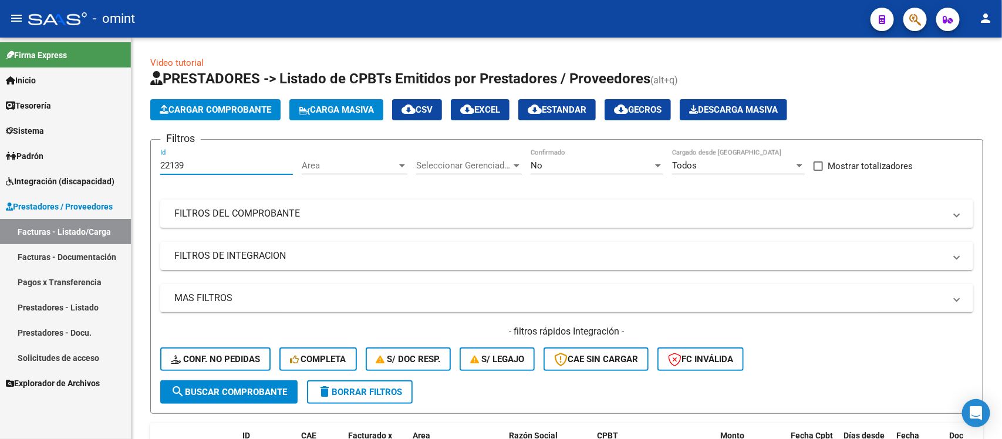
drag, startPoint x: 198, startPoint y: 166, endPoint x: 130, endPoint y: 177, distance: 68.9
click at [130, 177] on mat-sidenav-container "Firma Express Inicio Calendario SSS Instructivos Contacto OS Tesorería Extracto…" at bounding box center [501, 238] width 1002 height 401
paste input "28"
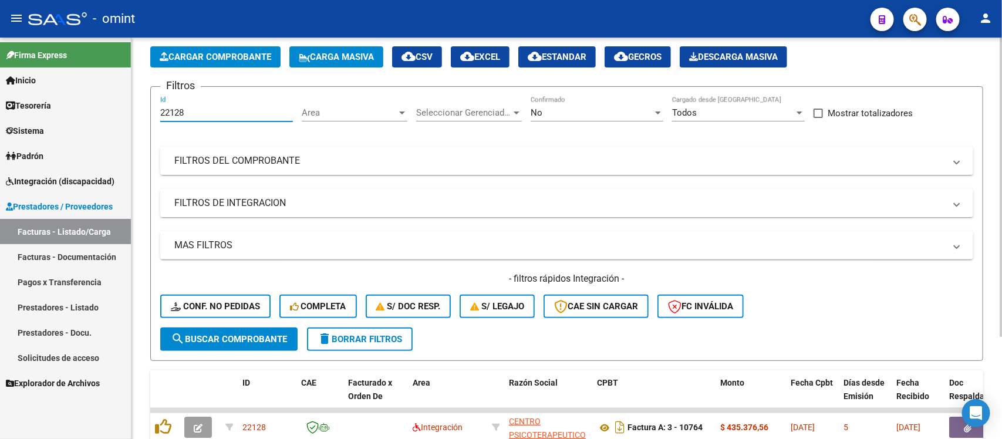
scroll to position [138, 0]
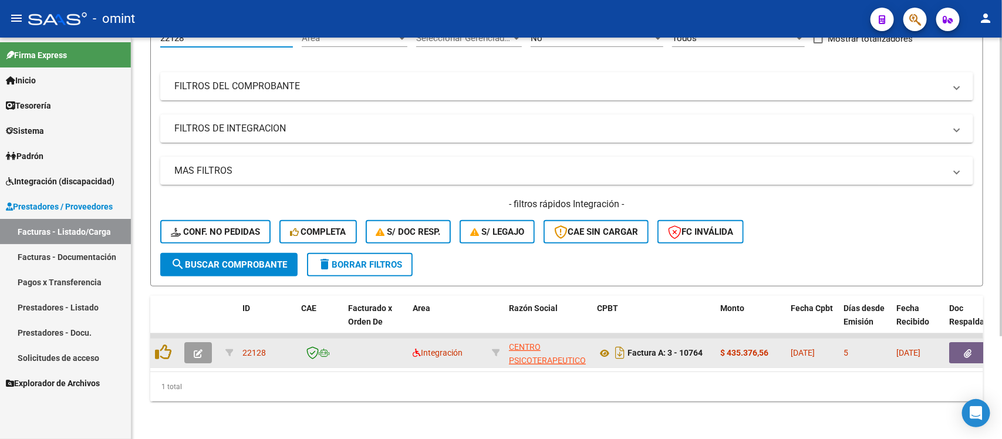
type input "22128"
click at [195, 349] on icon "button" at bounding box center [198, 353] width 9 height 9
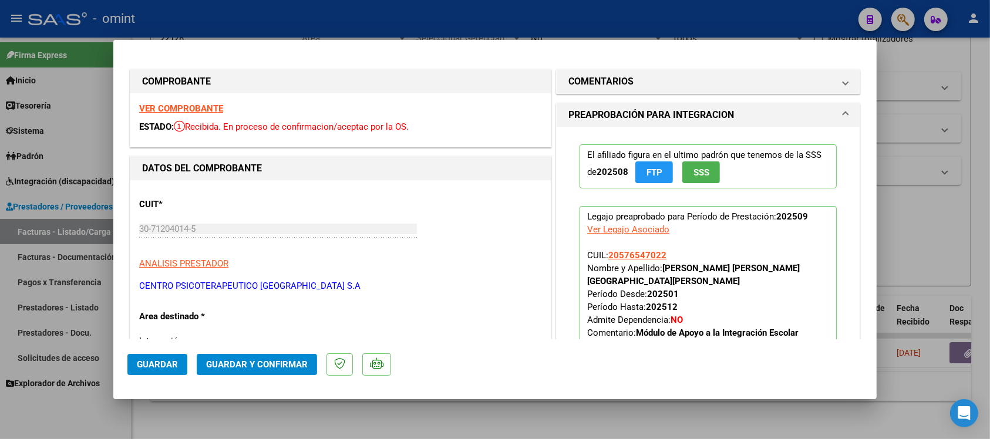
click at [210, 103] on strong "VER COMPROBANTE" at bounding box center [181, 108] width 84 height 11
click at [239, 362] on span "Guardar y Confirmar" at bounding box center [257, 364] width 102 height 11
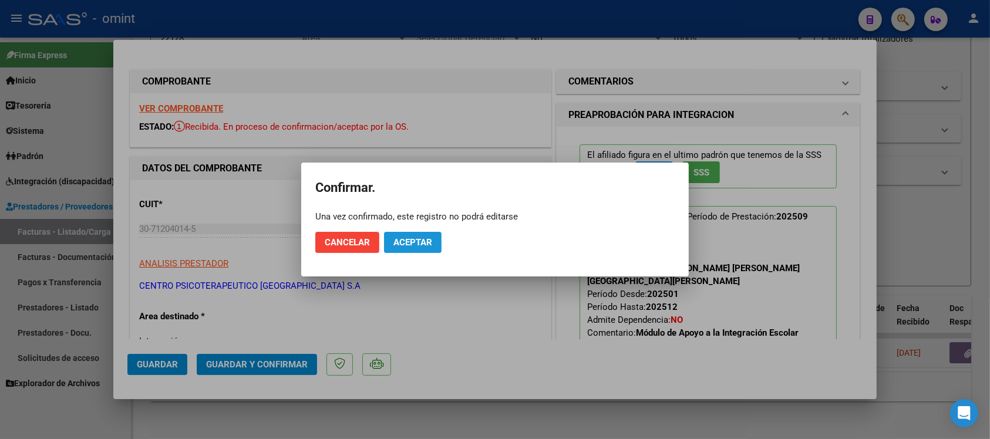
click at [430, 244] on span "Aceptar" at bounding box center [412, 242] width 39 height 11
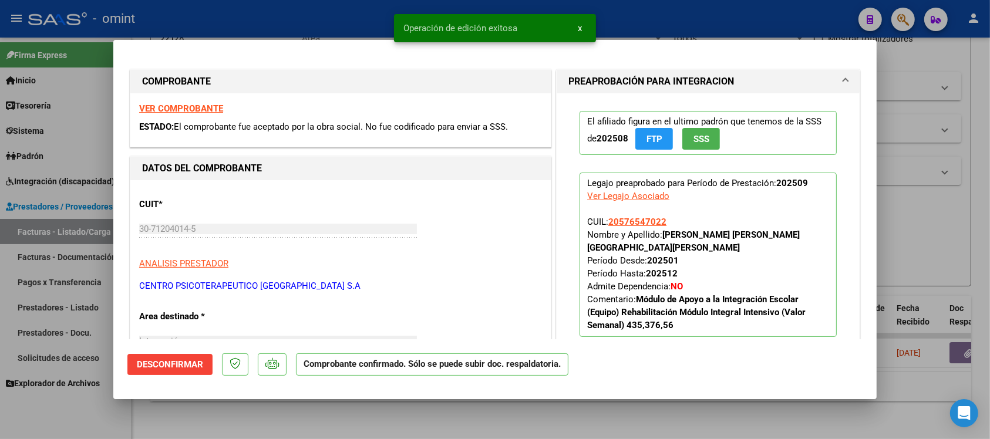
click at [356, 29] on div at bounding box center [495, 219] width 990 height 439
type input "$ 0,00"
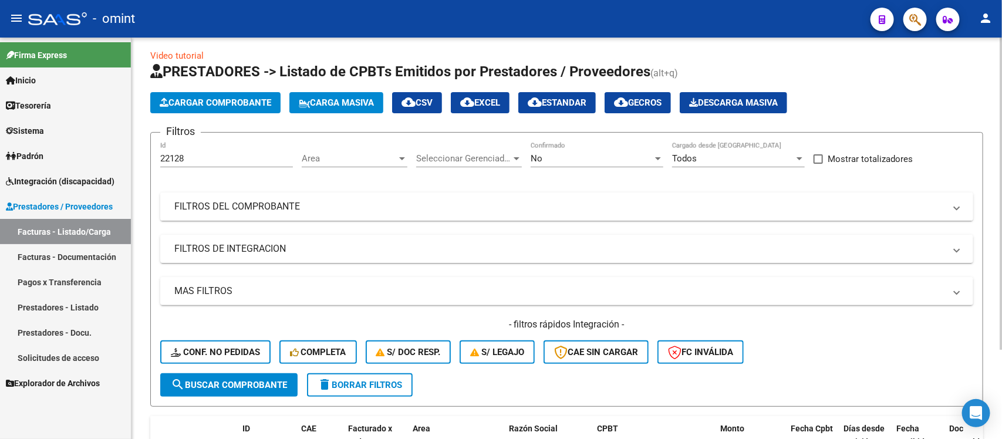
scroll to position [0, 0]
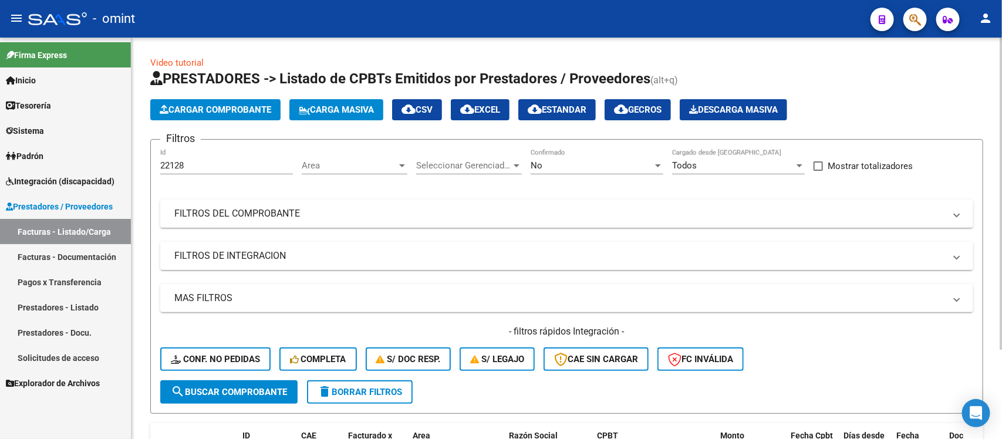
drag, startPoint x: 210, startPoint y: 170, endPoint x: 200, endPoint y: 171, distance: 9.4
click at [200, 171] on div "22128 Id" at bounding box center [226, 161] width 133 height 25
click at [185, 157] on div "22128 Id" at bounding box center [226, 161] width 133 height 25
drag, startPoint x: 200, startPoint y: 161, endPoint x: 160, endPoint y: 166, distance: 40.2
click at [160, 166] on input "22128" at bounding box center [226, 165] width 133 height 11
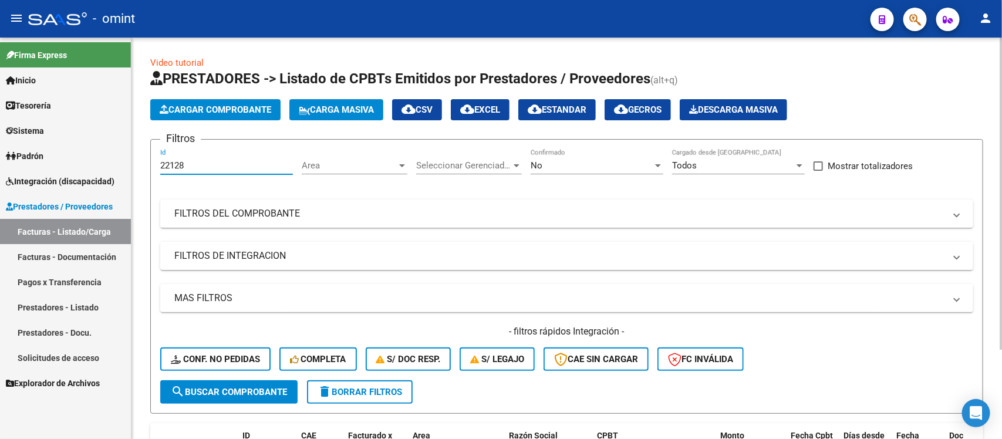
paste input "3914"
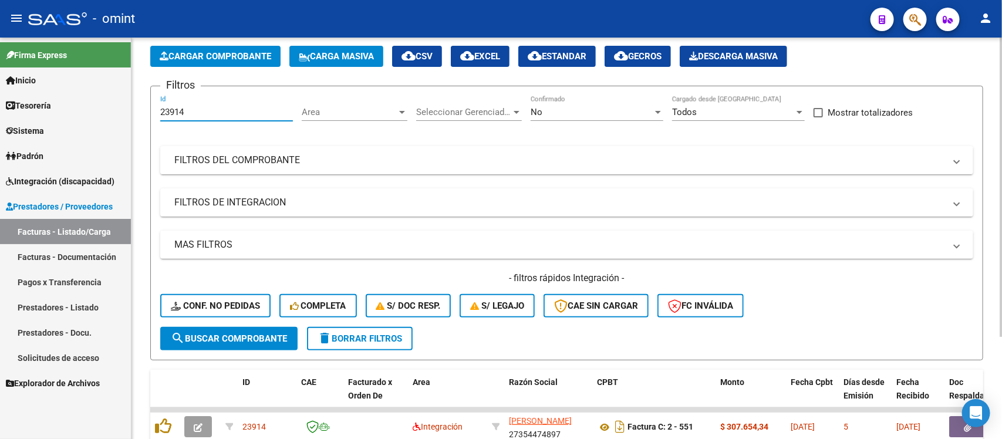
scroll to position [138, 0]
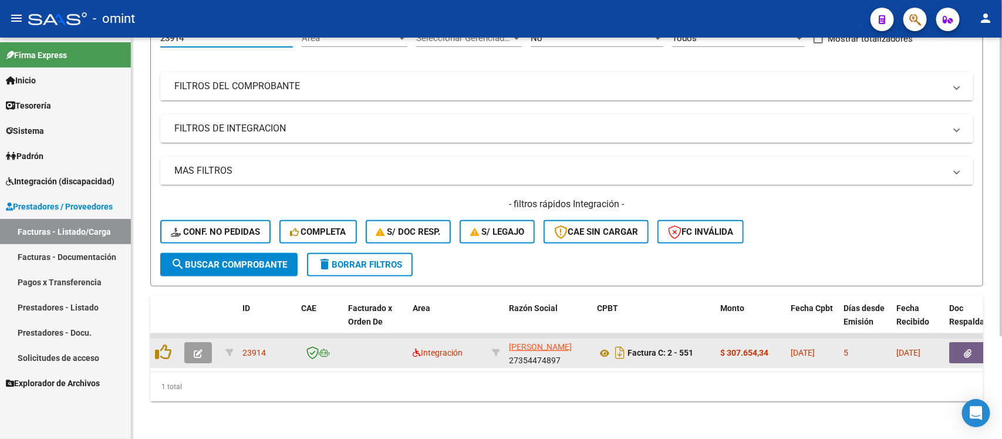
type input "23914"
click at [207, 343] on button "button" at bounding box center [198, 352] width 28 height 21
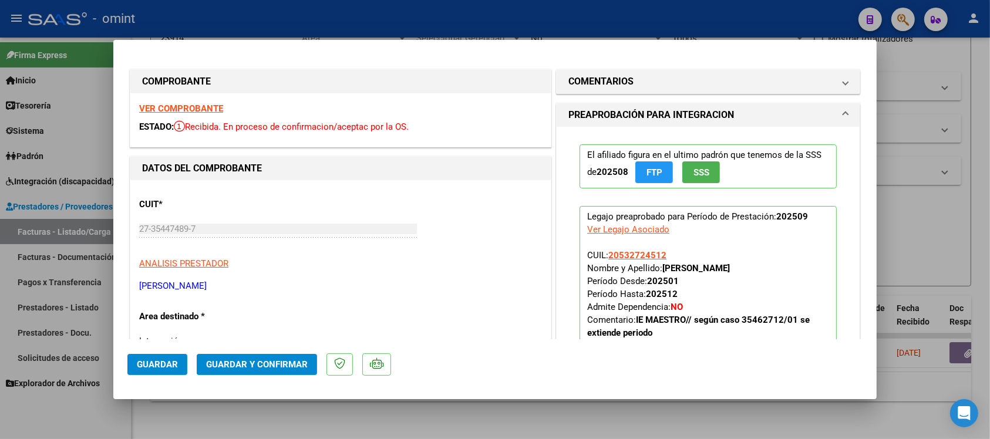
click at [180, 106] on strong "VER COMPROBANTE" at bounding box center [181, 108] width 84 height 11
drag, startPoint x: 313, startPoint y: 9, endPoint x: 321, endPoint y: 40, distance: 31.6
click at [313, 11] on div at bounding box center [495, 219] width 990 height 439
type input "$ 0,00"
